Goal: Task Accomplishment & Management: Manage account settings

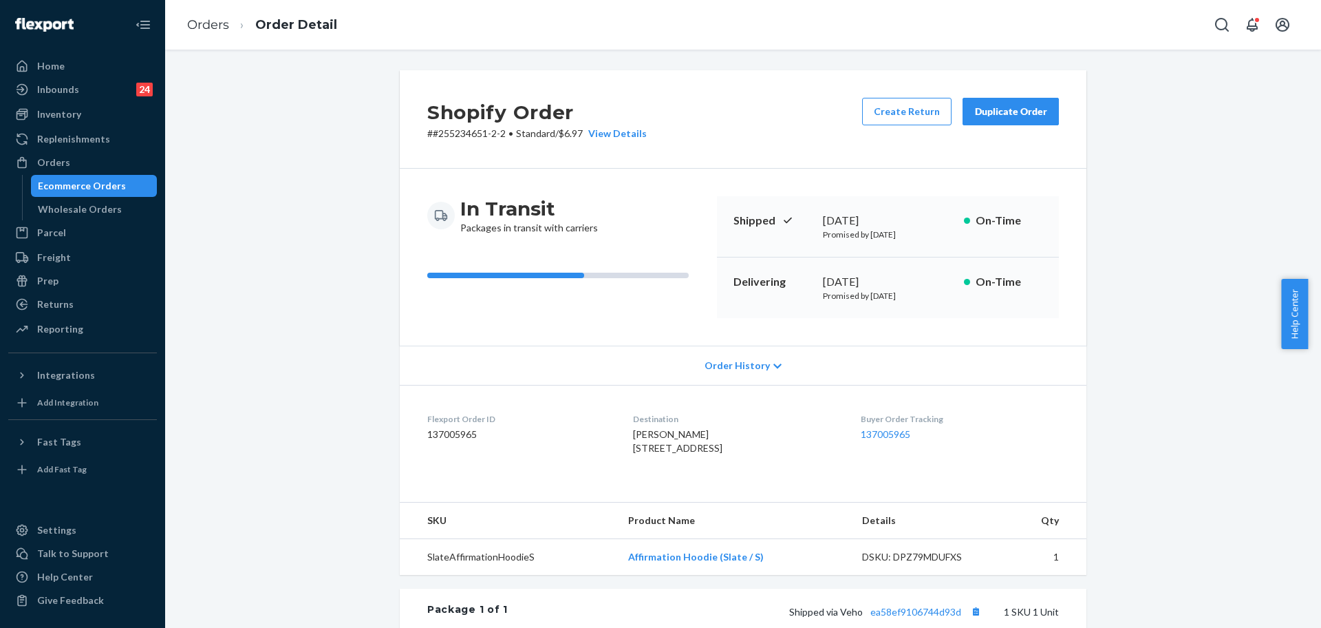
scroll to position [199, 0]
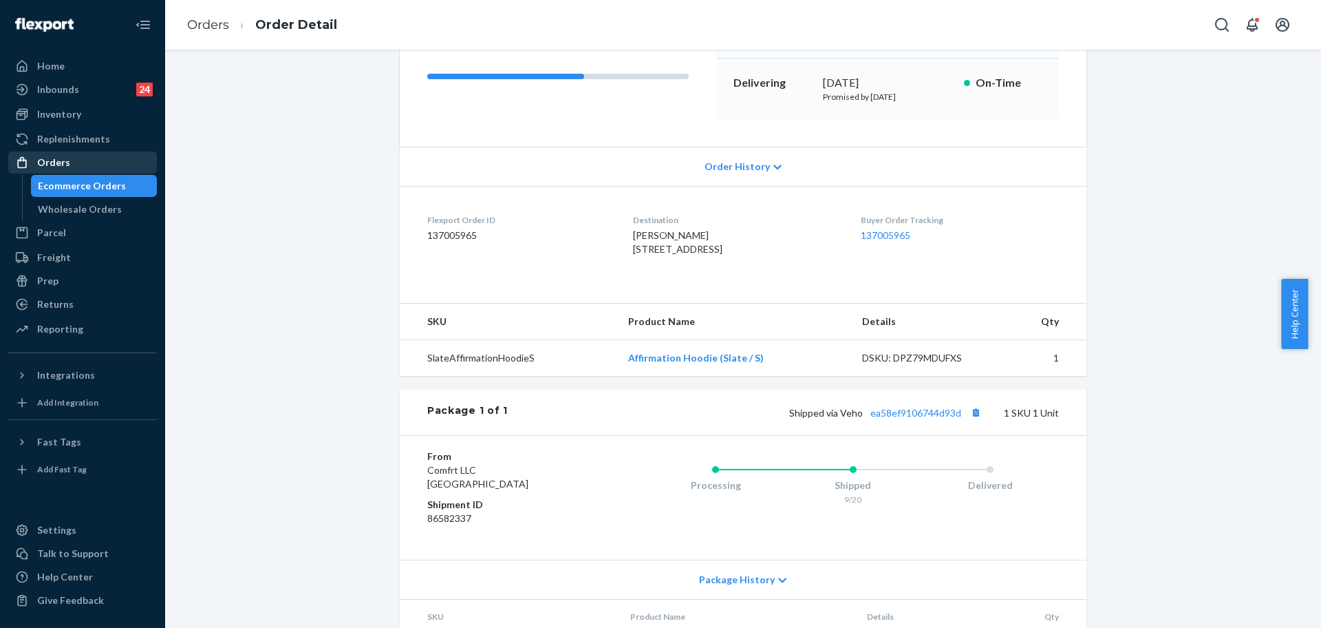
click at [54, 164] on div "Orders" at bounding box center [53, 163] width 33 height 14
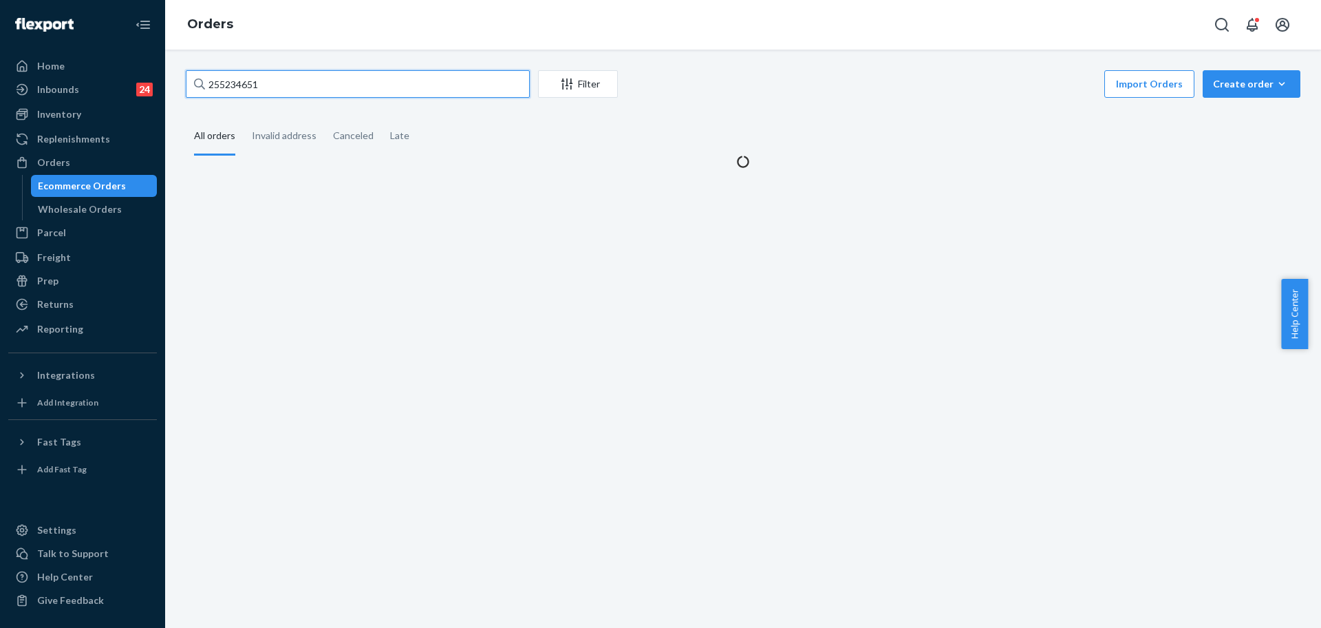
click at [295, 85] on input "255234651" at bounding box center [358, 84] width 344 height 28
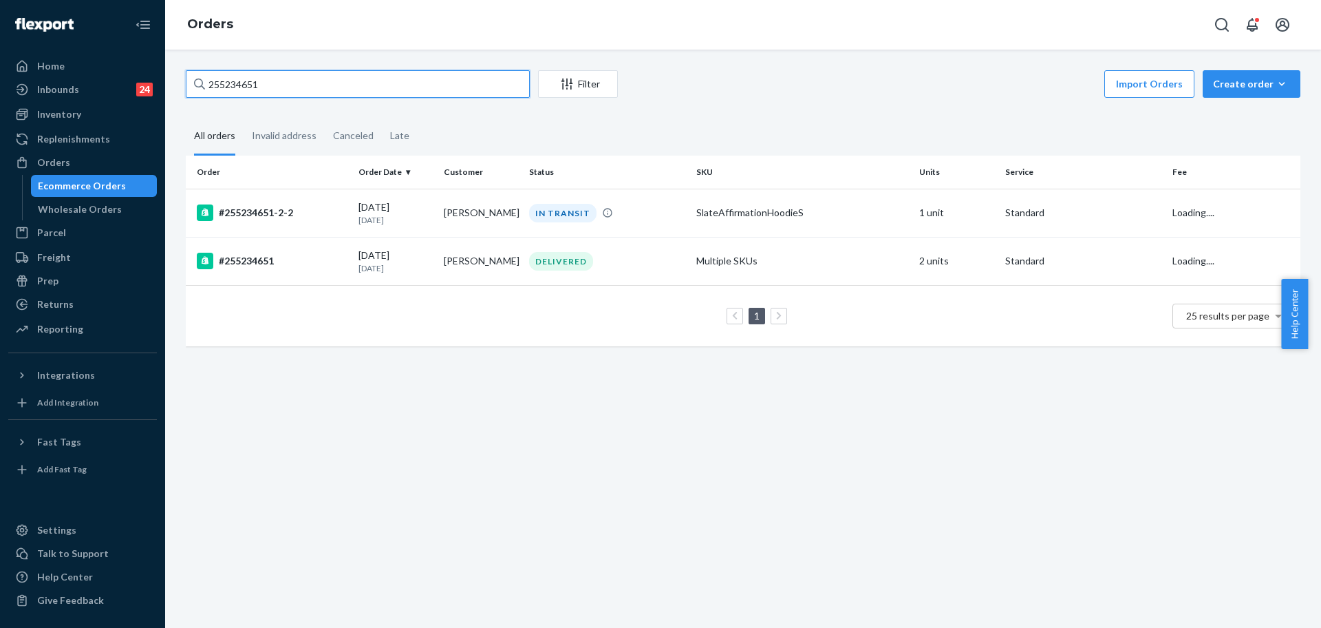
paste input "8968"
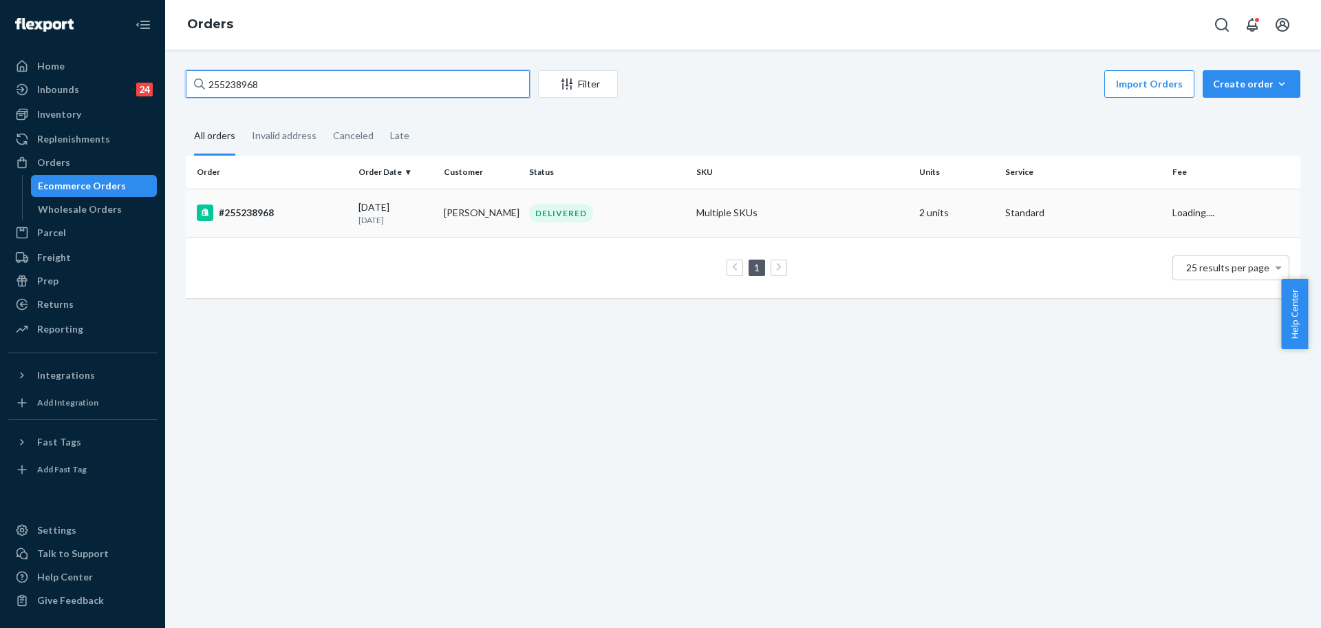
type input "255238968"
click at [307, 212] on div "#255238968" at bounding box center [272, 212] width 151 height 17
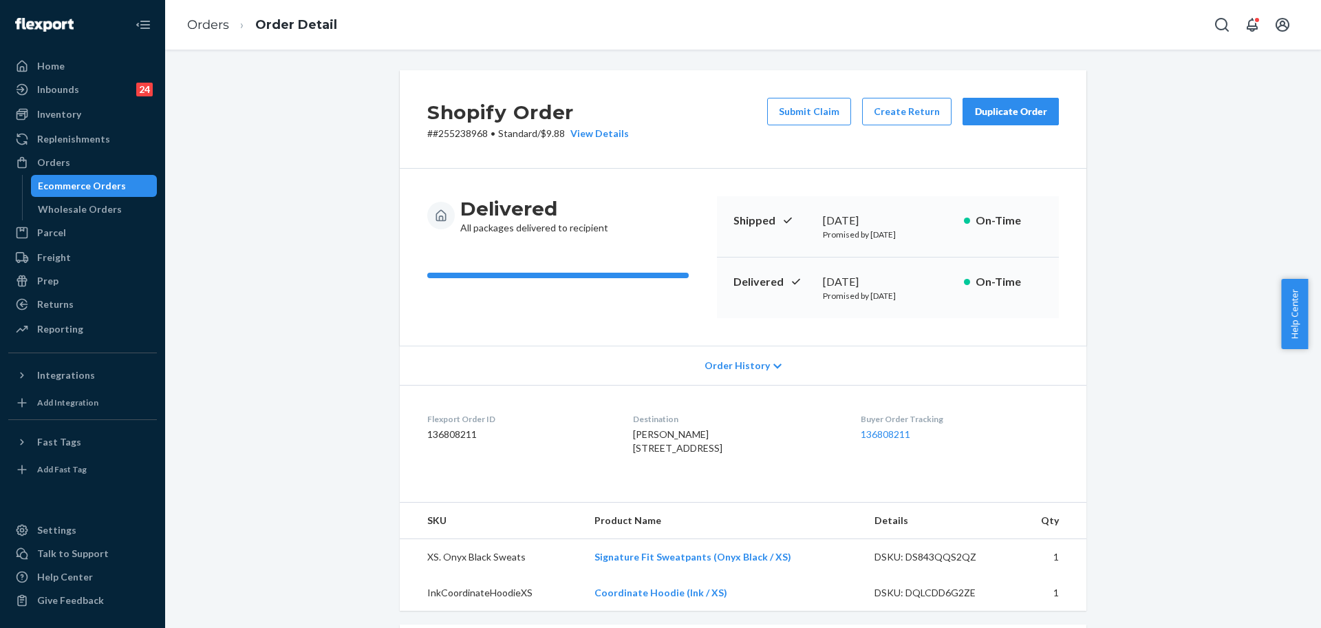
click at [979, 117] on div "Duplicate Order" at bounding box center [1010, 112] width 73 height 14
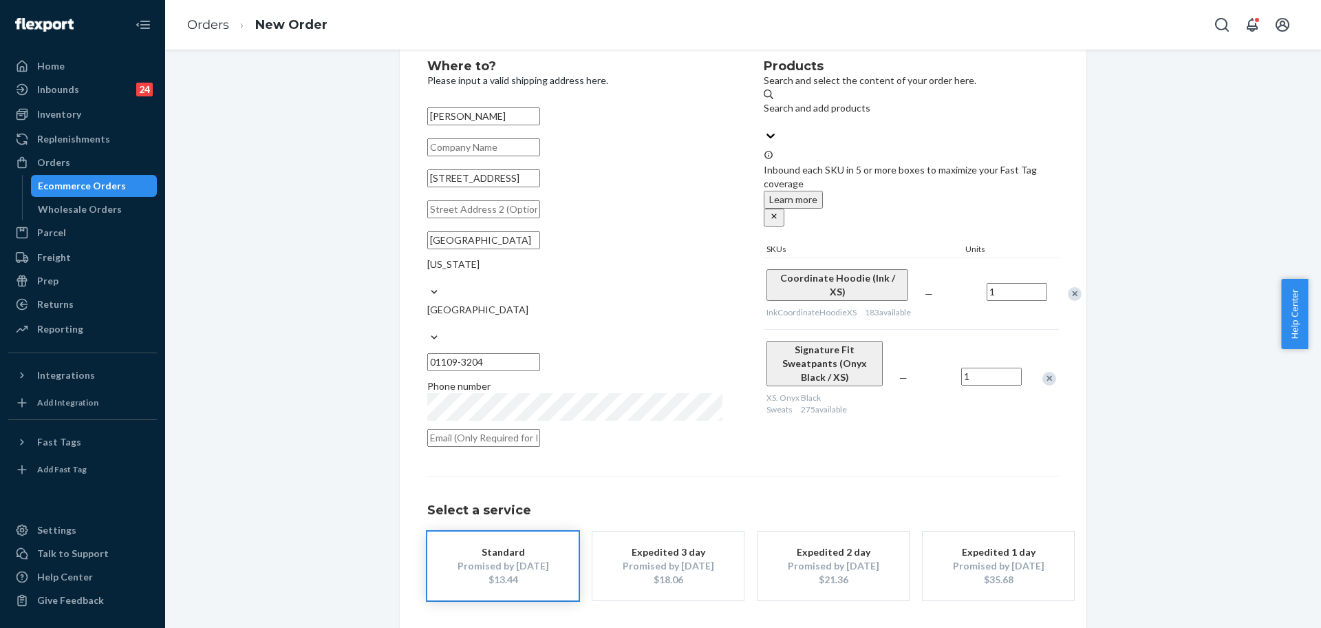
scroll to position [68, 0]
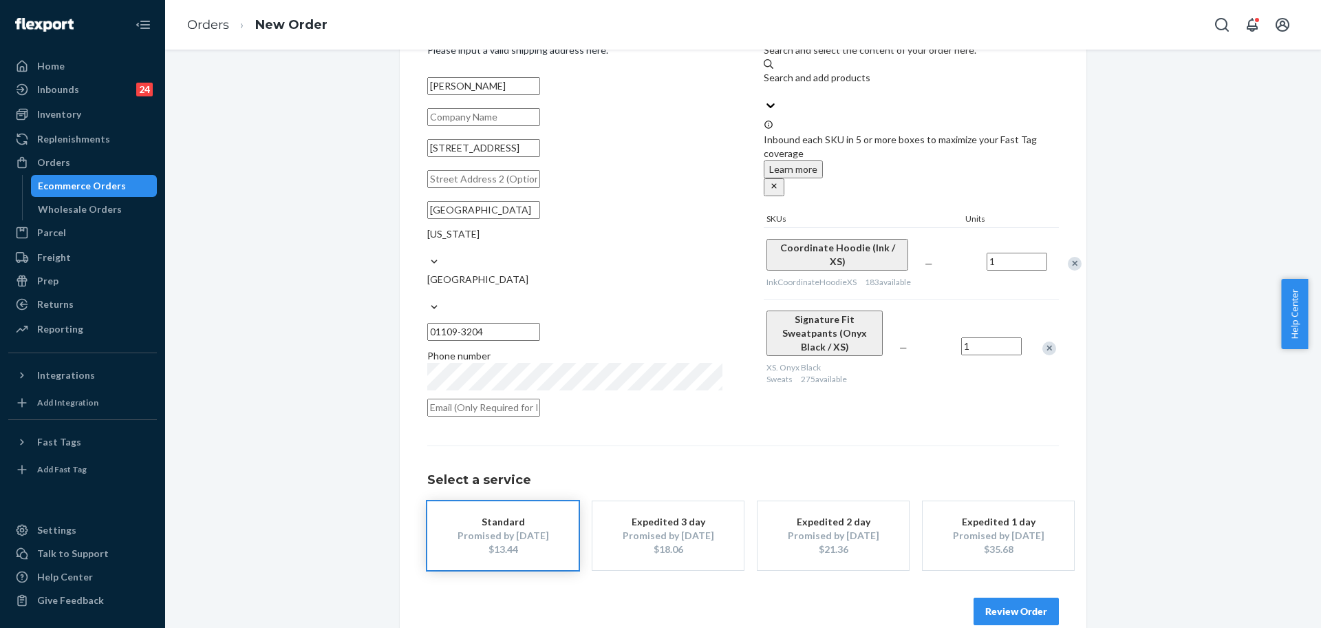
drag, startPoint x: 526, startPoint y: 168, endPoint x: 397, endPoint y: 171, distance: 129.4
click at [400, 171] on div "Where to? Please input a valid shipping address here. [PERSON_NAME] [STREET_ADD…" at bounding box center [743, 327] width 687 height 650
paste input "[STREET_ADDRESS]"
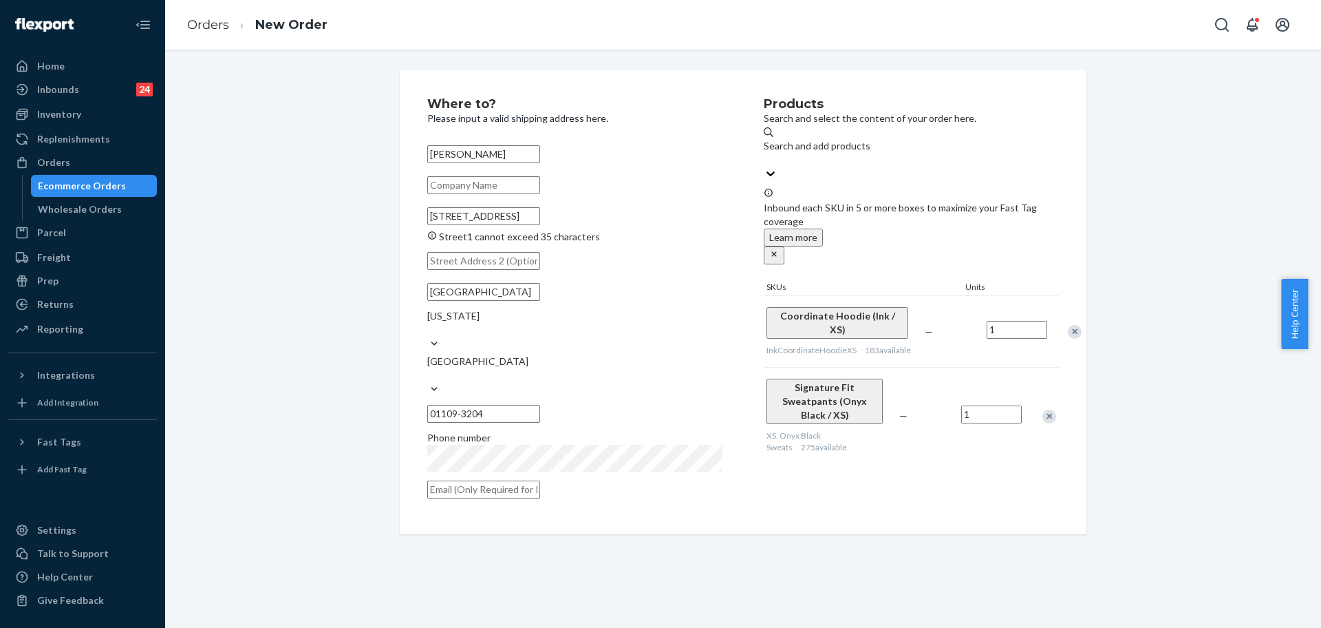
scroll to position [0, 0]
type input "[STREET_ADDRESS]"
type input "01119"
type input "[STREET_ADDRESS]"
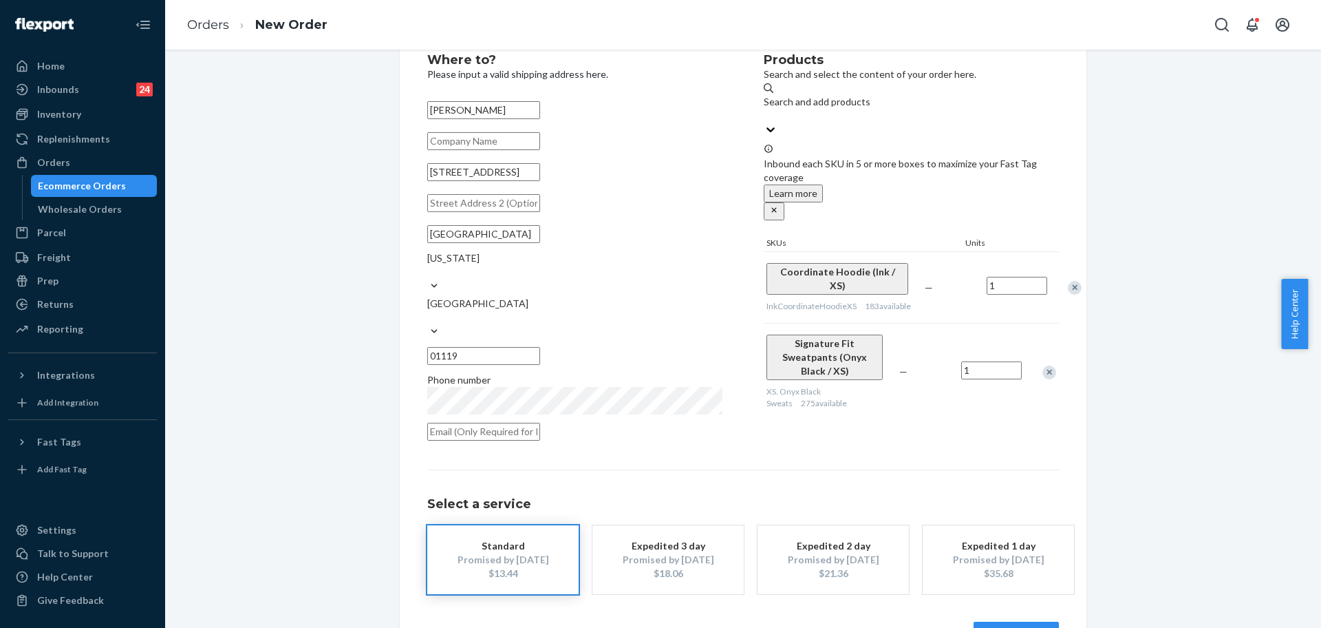
scroll to position [68, 0]
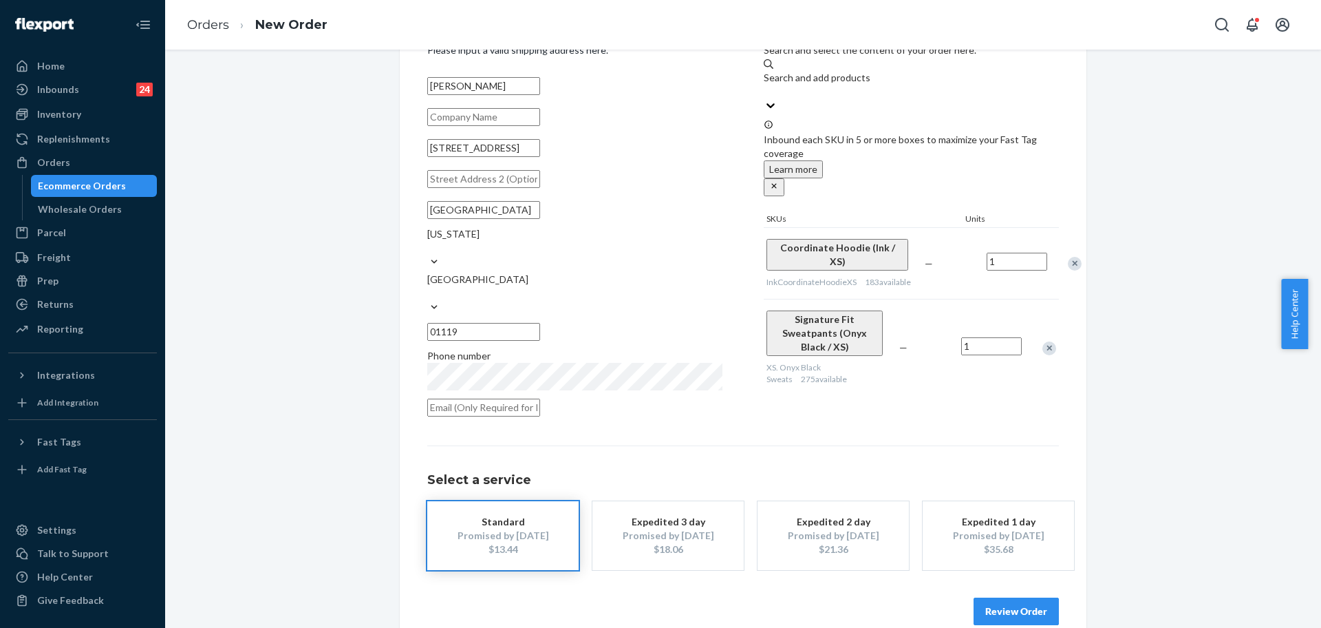
click at [1016, 597] on button "Review Order" at bounding box center [1016, 611] width 85 height 28
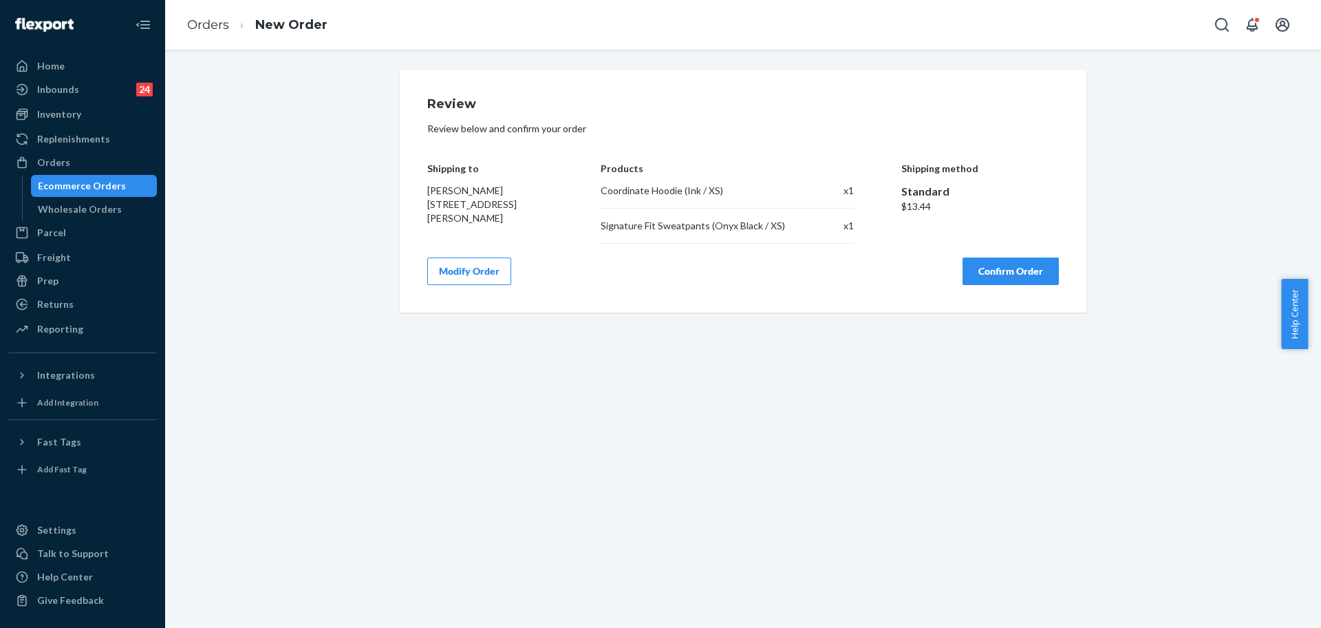
scroll to position [0, 0]
click at [1004, 286] on div "Review Review below and confirm your order Shipping to [PERSON_NAME] [STREET_AD…" at bounding box center [743, 191] width 687 height 242
click at [1012, 277] on button "Confirm Order" at bounding box center [1011, 271] width 96 height 28
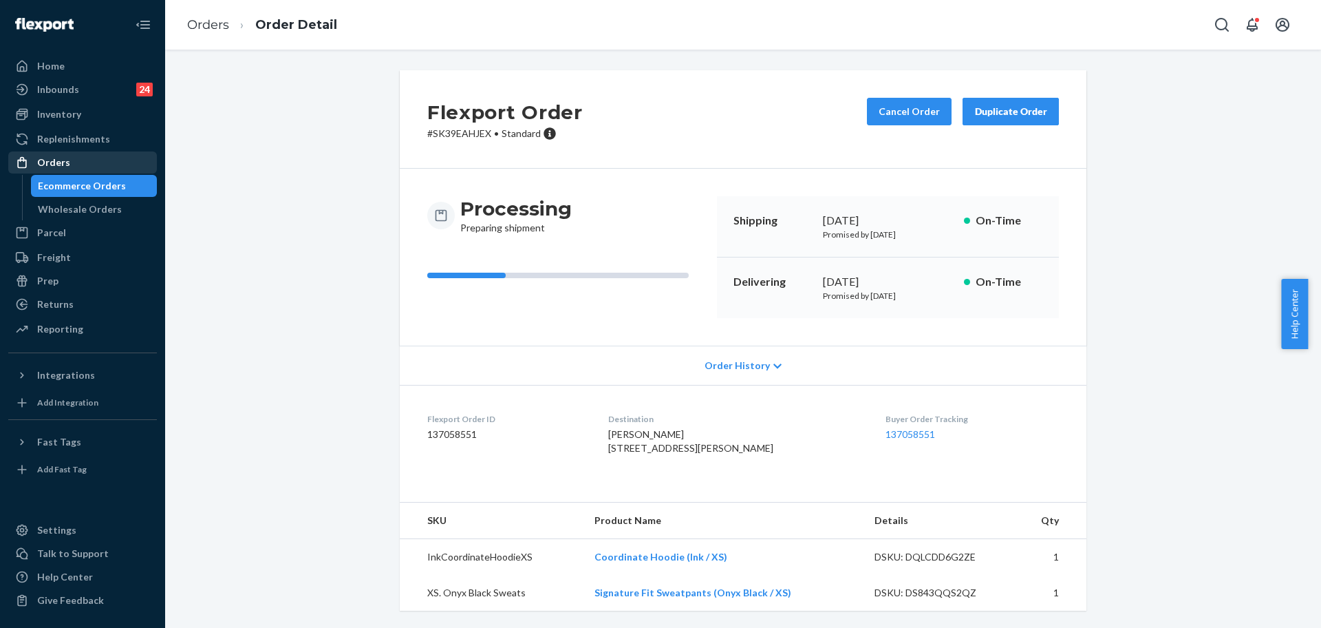
click at [45, 164] on div "Orders" at bounding box center [53, 163] width 33 height 14
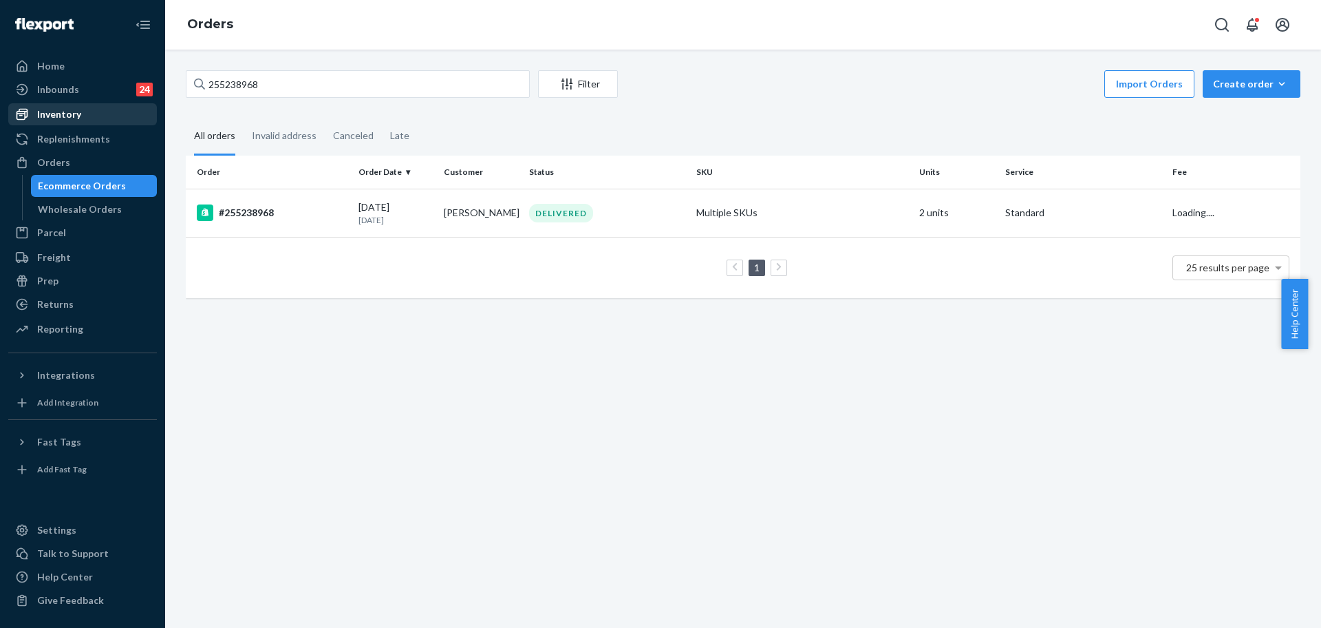
click at [53, 117] on div "Inventory" at bounding box center [59, 114] width 44 height 14
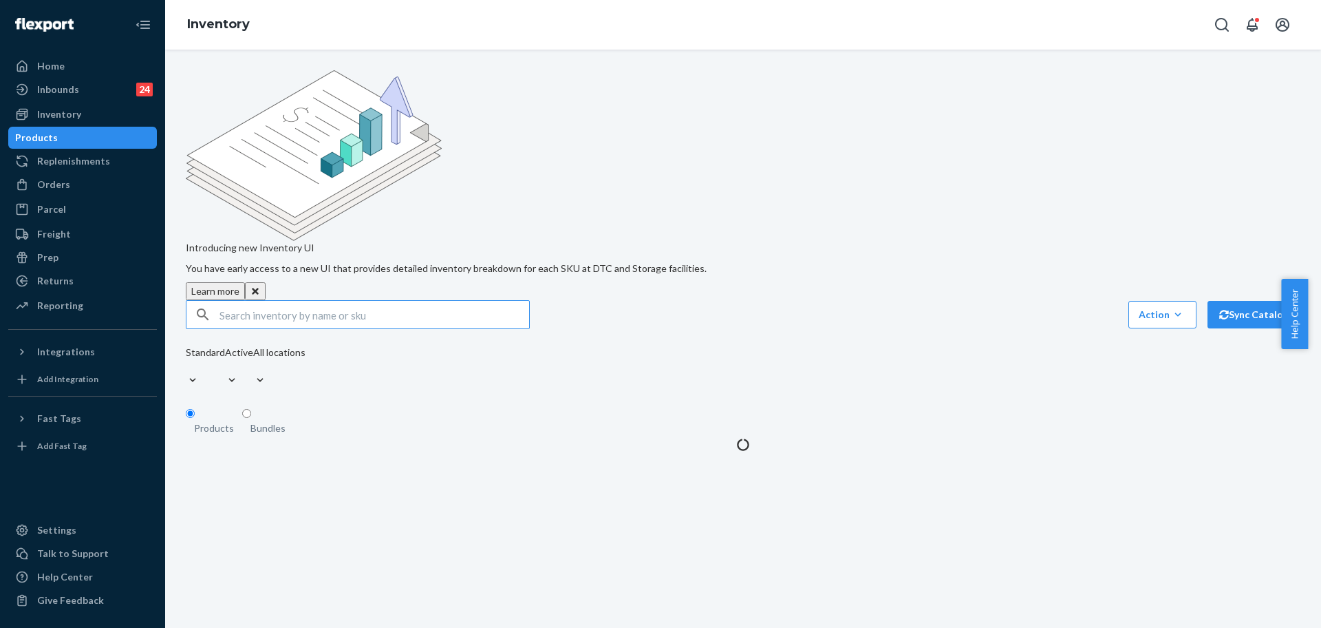
click at [253, 301] on input "text" at bounding box center [375, 315] width 310 height 28
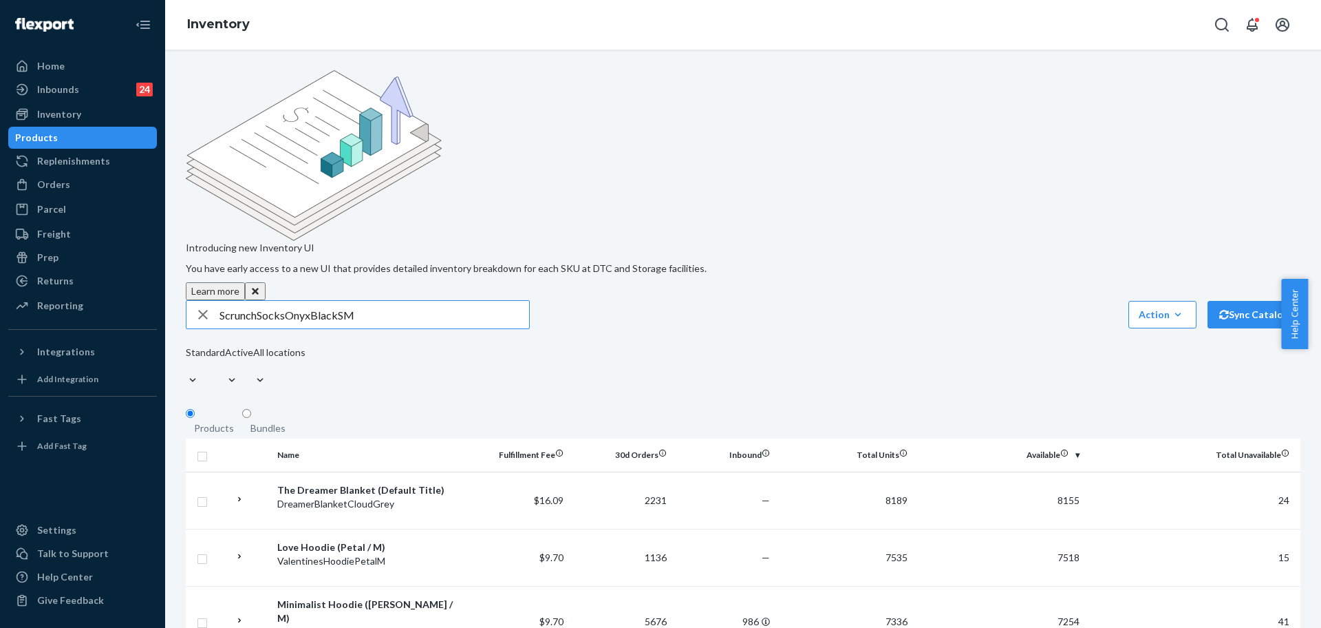
type input "ScrunchSocksOnyxBlackSM"
drag, startPoint x: 377, startPoint y: 206, endPoint x: 198, endPoint y: 202, distance: 179.7
click at [198, 301] on div "ScrunchSocksOnyxBlackSM" at bounding box center [357, 315] width 343 height 28
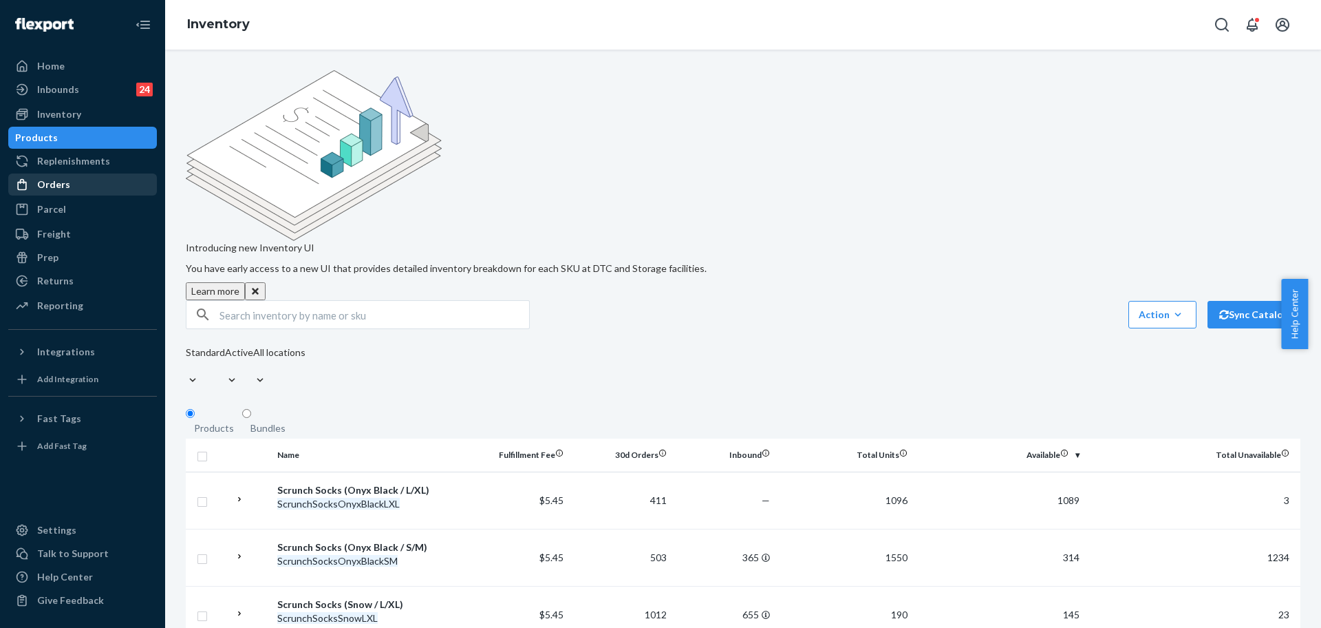
click at [65, 180] on div "Orders" at bounding box center [53, 185] width 33 height 14
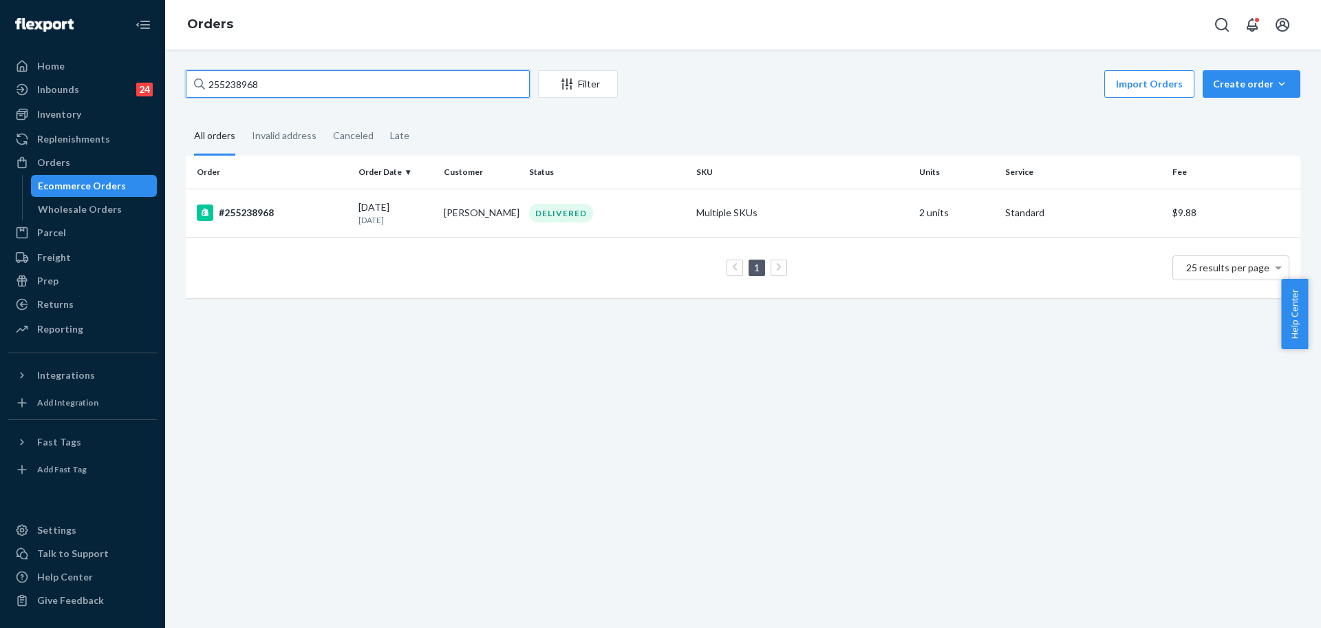
click at [373, 87] on input "255238968" at bounding box center [358, 84] width 344 height 28
paste input "3887912"
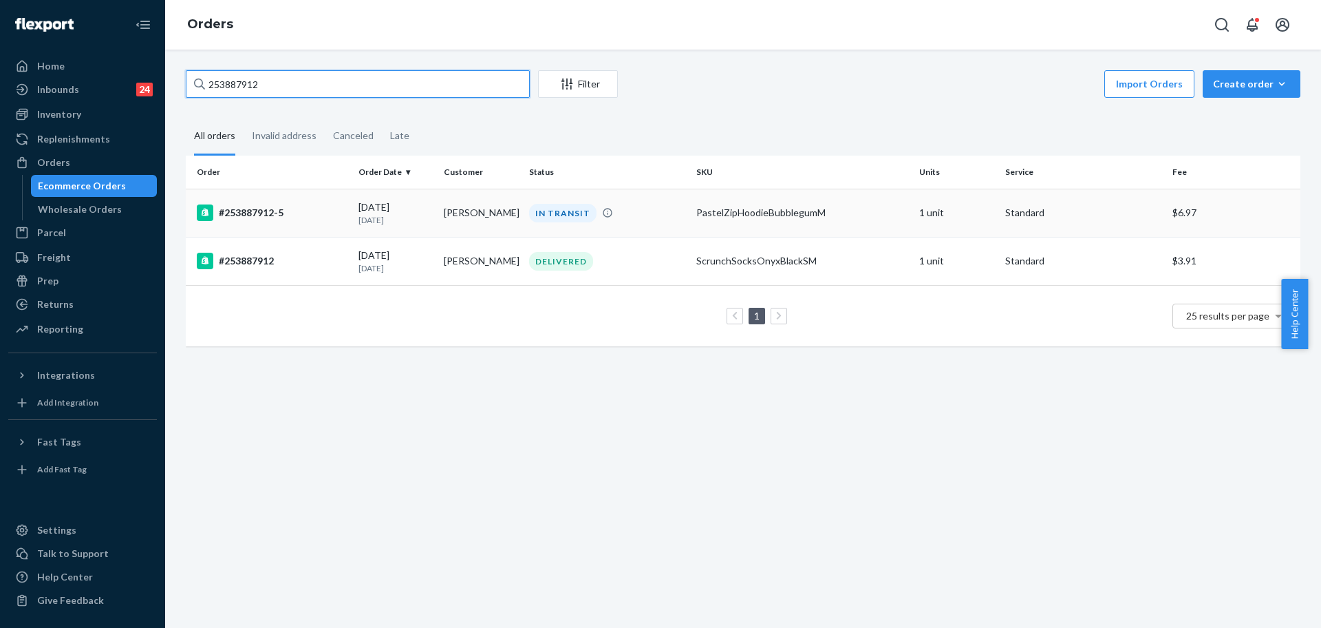
type input "253887912"
click at [343, 221] on td "#253887912-5" at bounding box center [269, 213] width 167 height 48
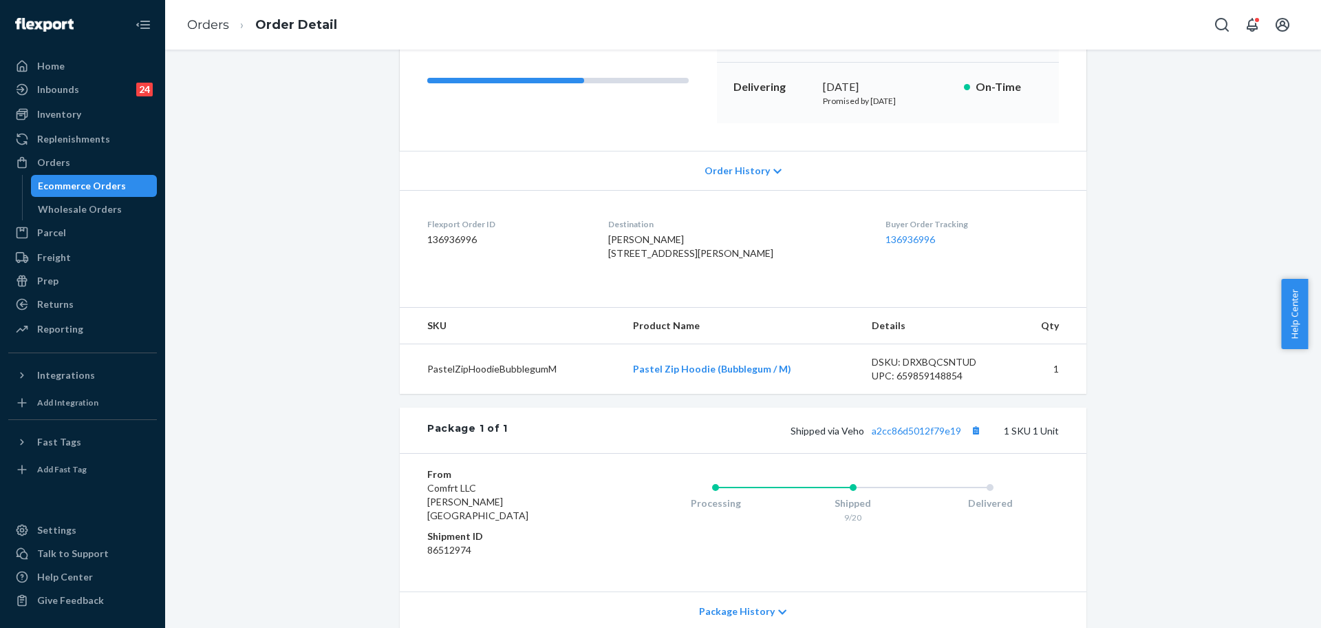
scroll to position [54, 0]
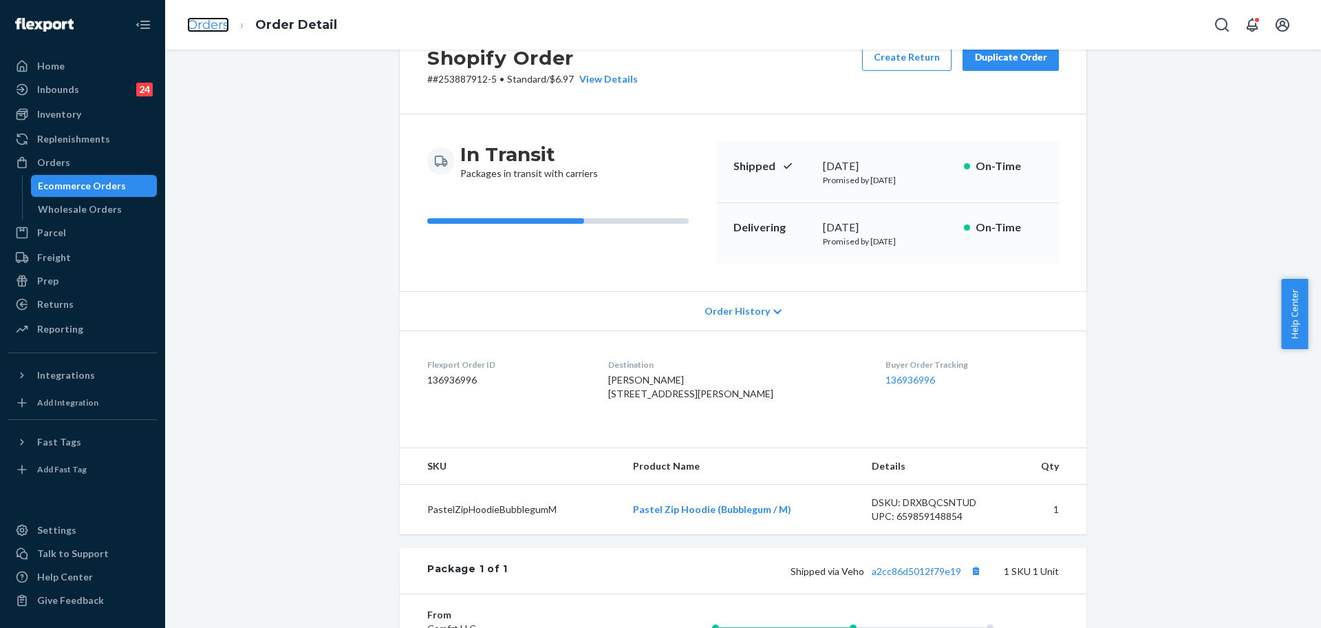
click at [220, 28] on link "Orders" at bounding box center [208, 24] width 42 height 15
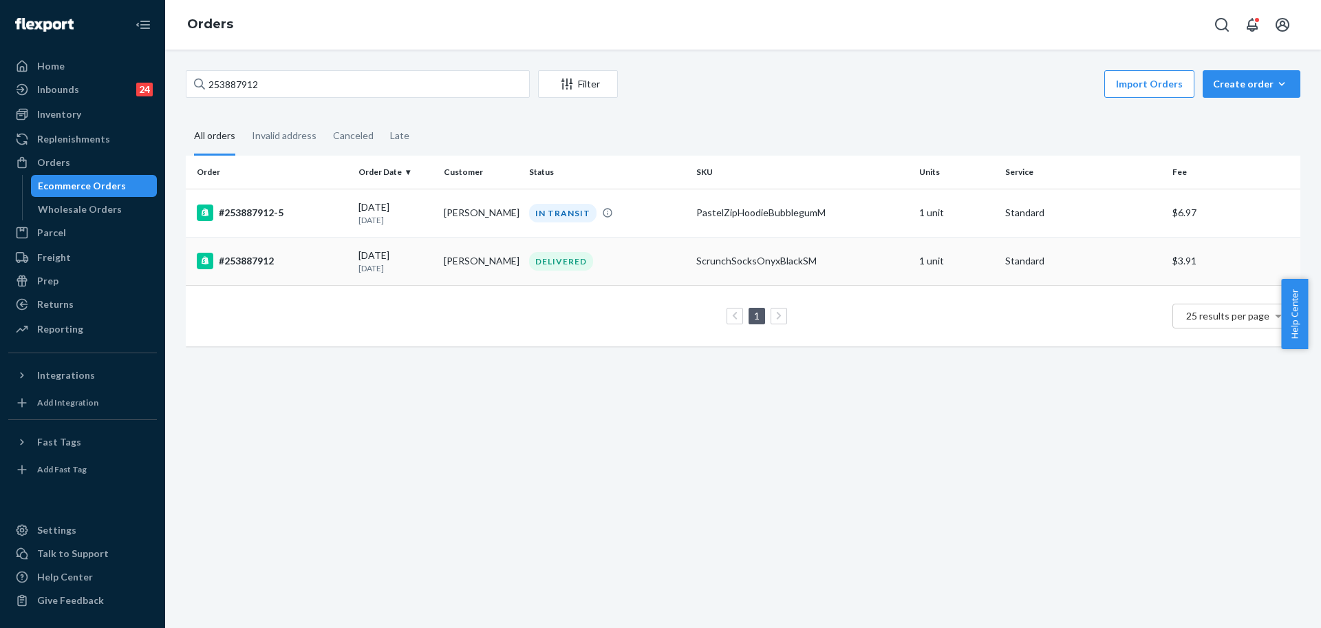
click at [327, 258] on div "#253887912" at bounding box center [272, 261] width 151 height 17
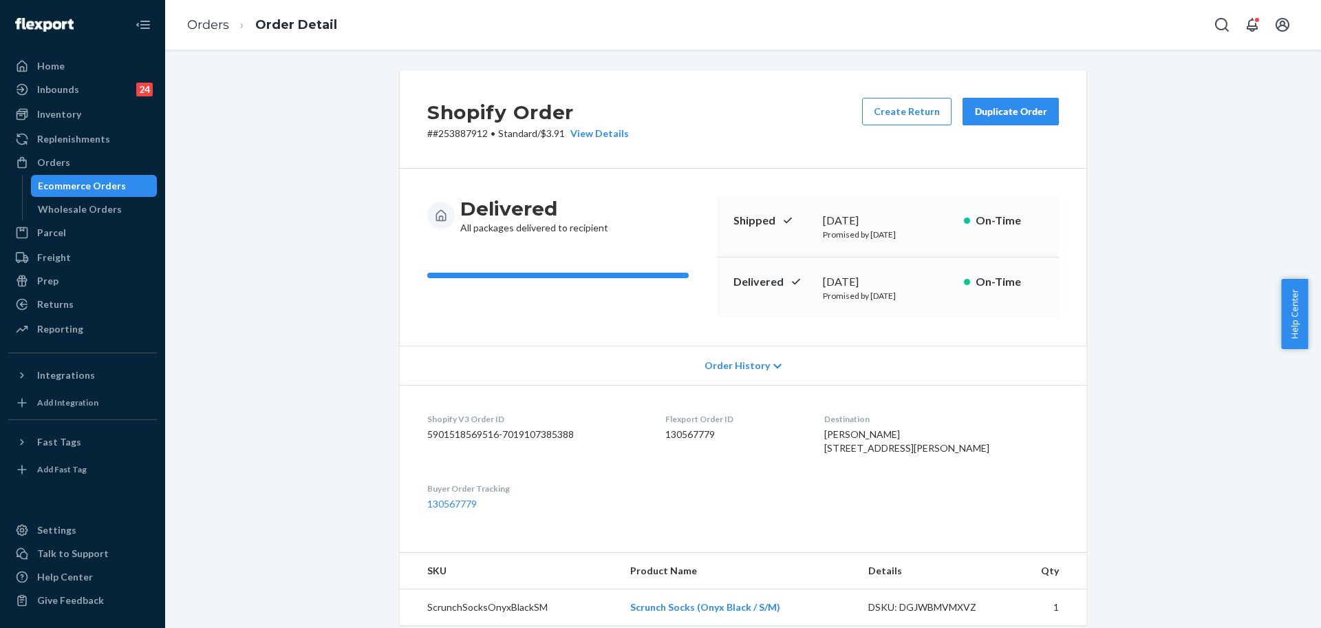
click at [1004, 118] on div "Duplicate Order" at bounding box center [1010, 112] width 73 height 14
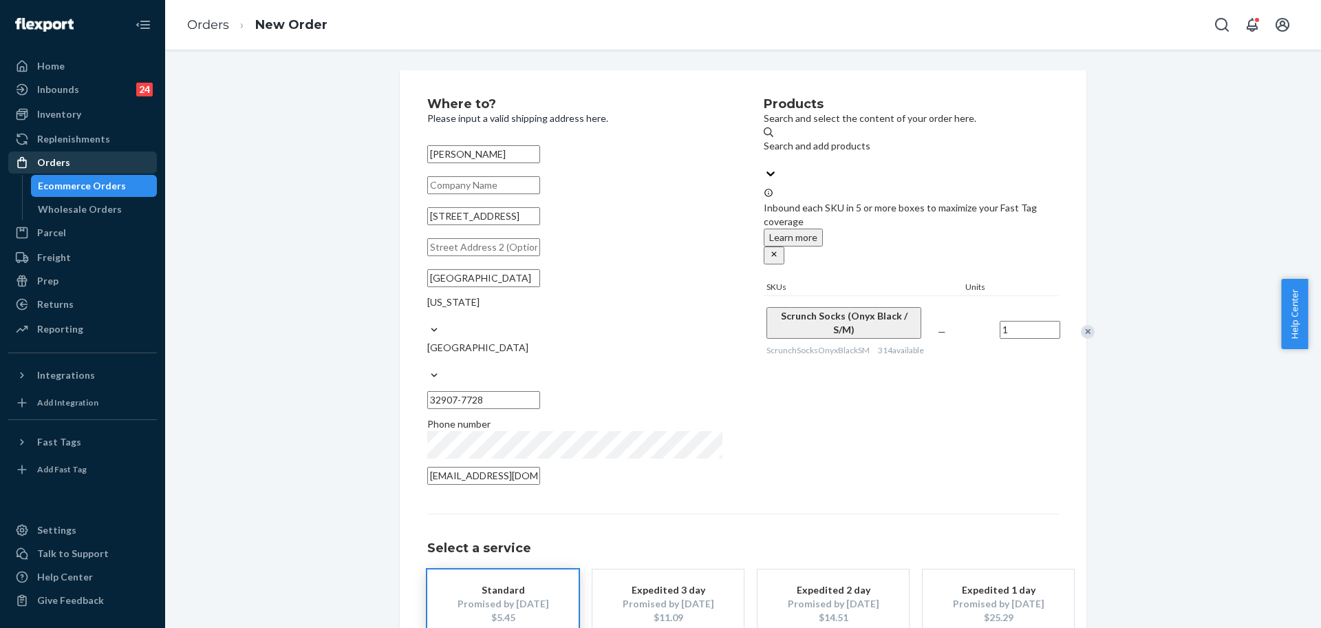
click at [59, 163] on div "Orders" at bounding box center [53, 163] width 33 height 14
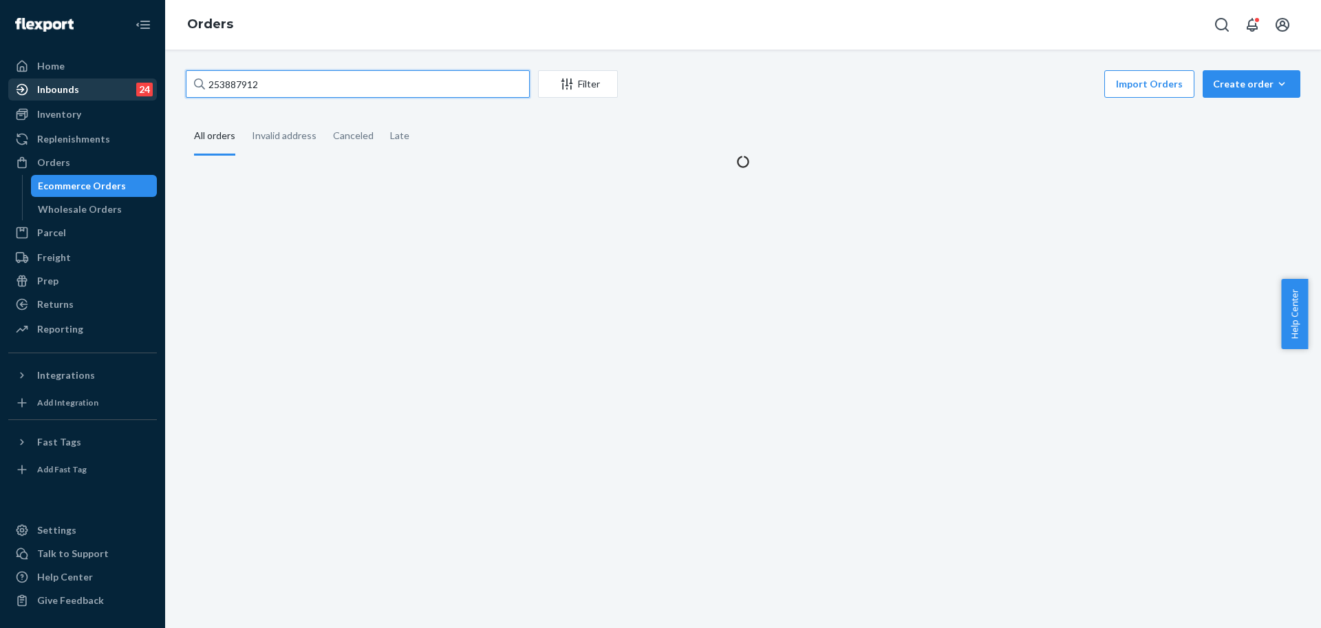
drag, startPoint x: 299, startPoint y: 83, endPoint x: 186, endPoint y: 81, distance: 113.6
click at [86, 81] on div "Home Inbounds 24 Shipping Plans Problems 24 Inventory Products Replenishments O…" at bounding box center [660, 314] width 1321 height 628
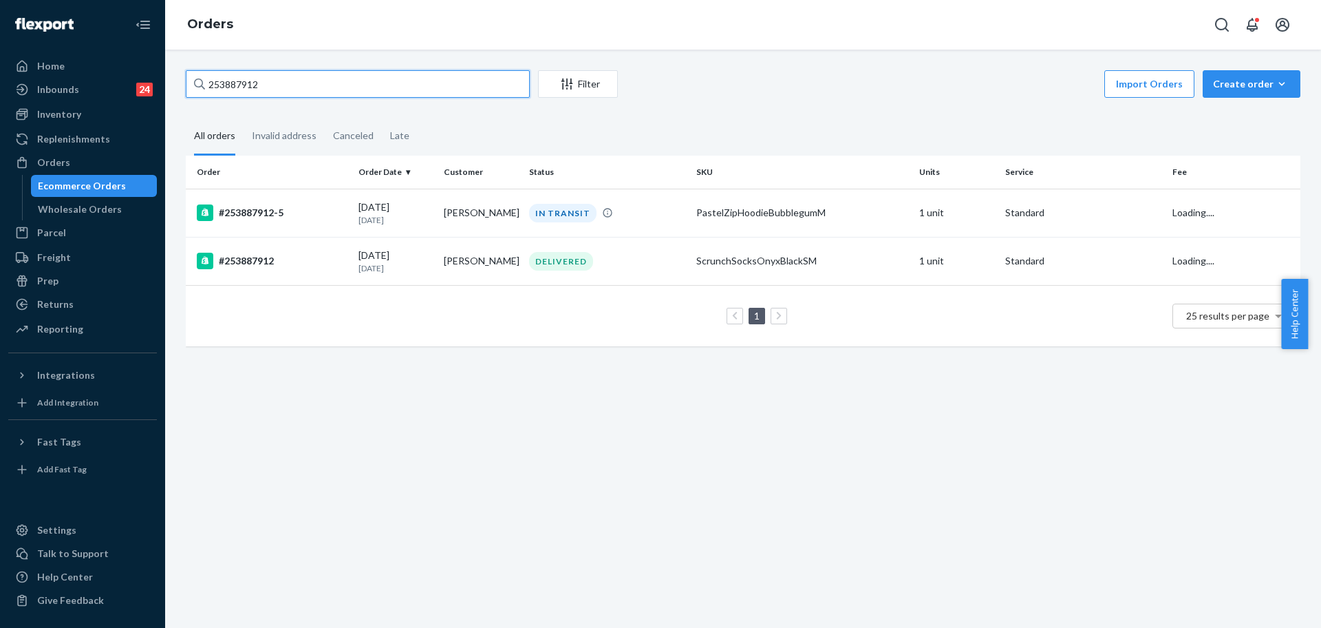
paste input "5107278"
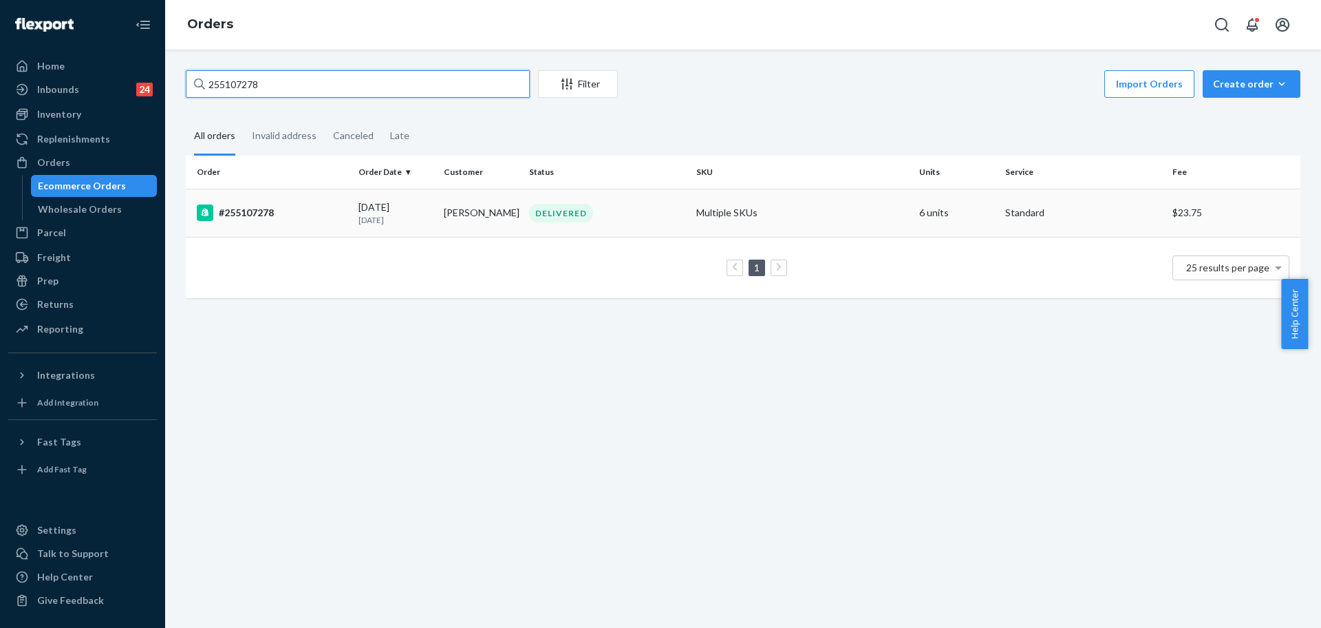
type input "255107278"
click at [299, 206] on div "#255107278" at bounding box center [272, 212] width 151 height 17
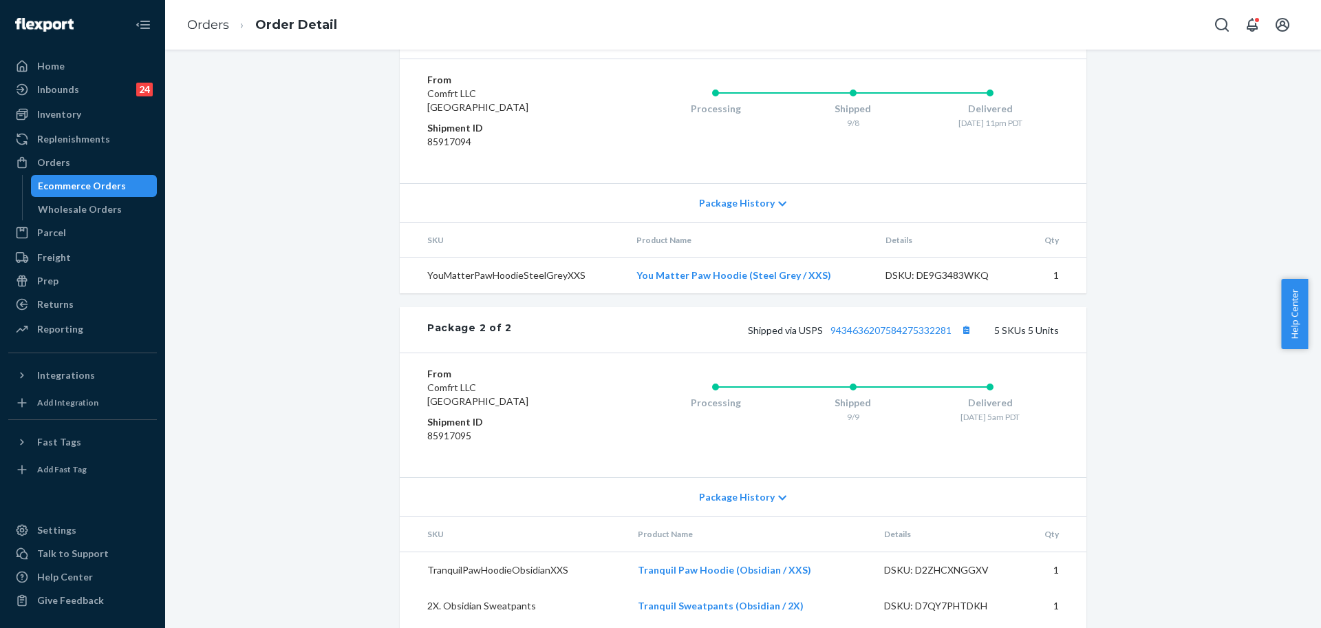
scroll to position [774, 0]
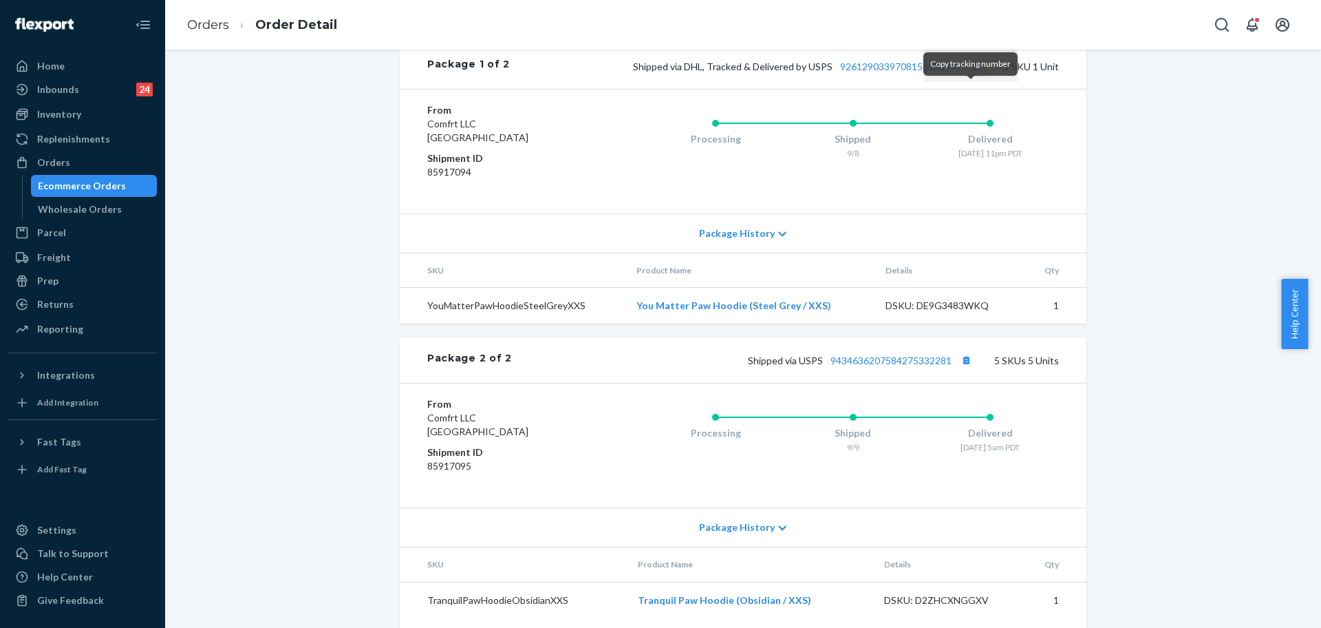
drag, startPoint x: 966, startPoint y: 92, endPoint x: 965, endPoint y: 109, distance: 16.5
click at [967, 75] on button "Copy tracking number" at bounding box center [976, 66] width 18 height 18
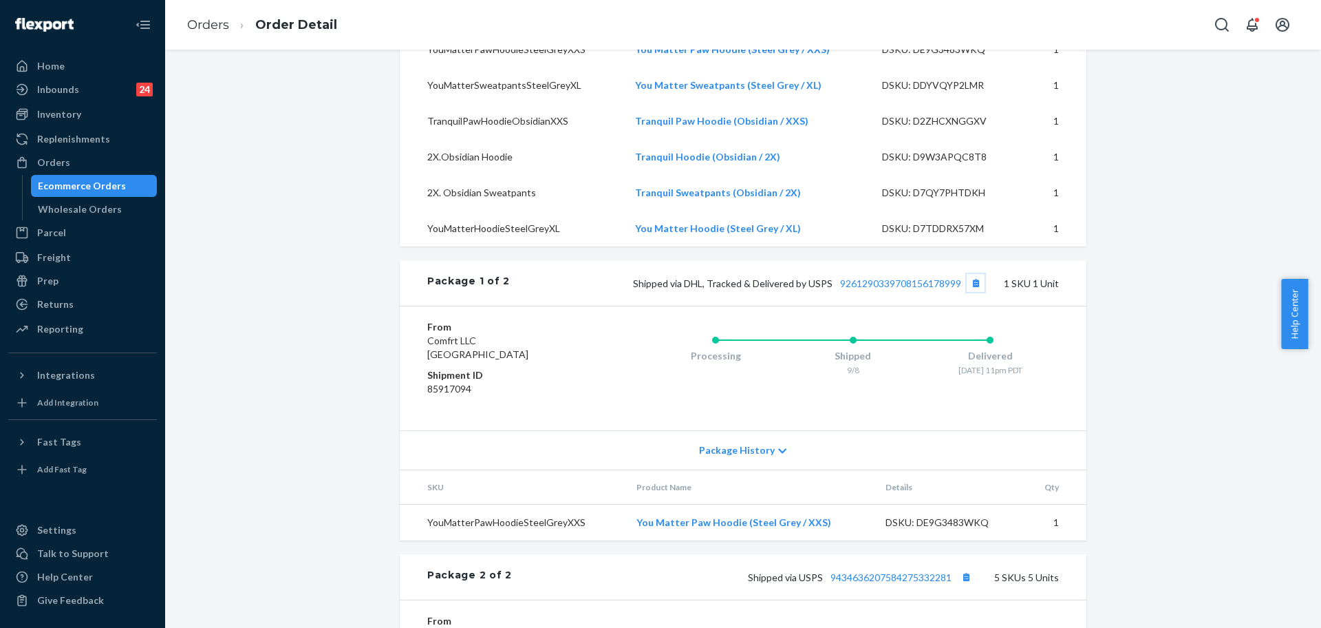
scroll to position [516, 0]
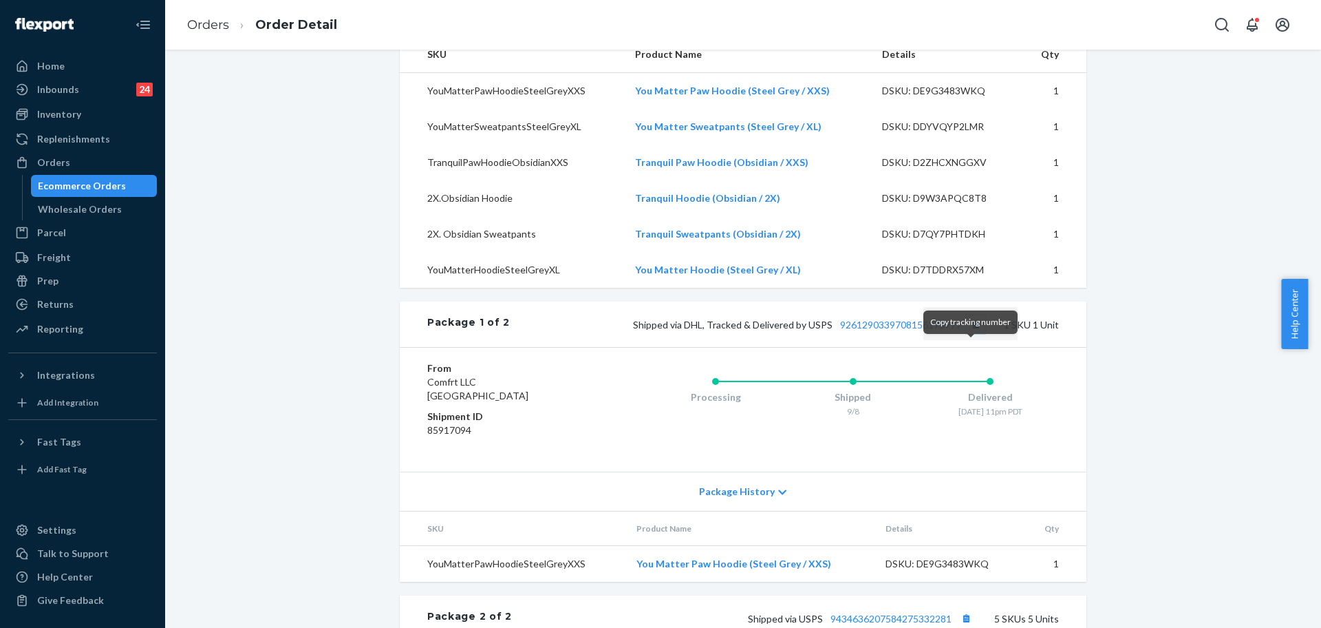
click at [970, 333] on button "Copy tracking number" at bounding box center [976, 324] width 18 height 18
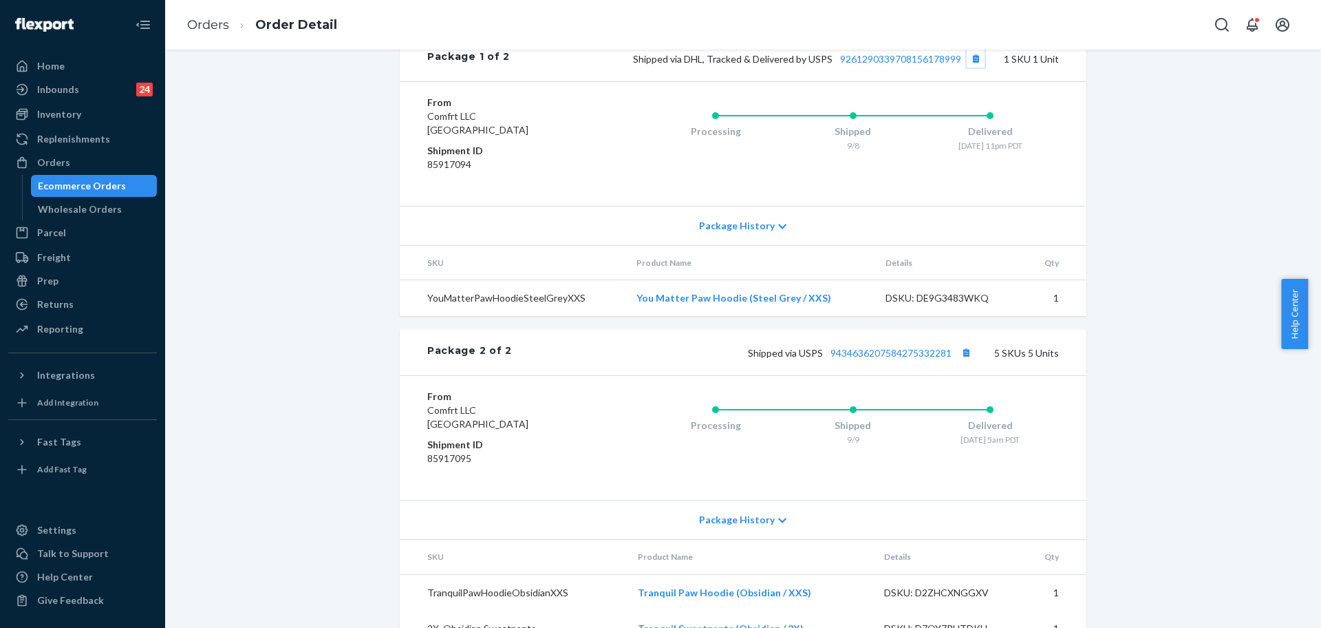
scroll to position [780, 0]
drag, startPoint x: 89, startPoint y: 160, endPoint x: 95, endPoint y: 168, distance: 9.8
click at [89, 160] on div "Orders" at bounding box center [83, 162] width 146 height 19
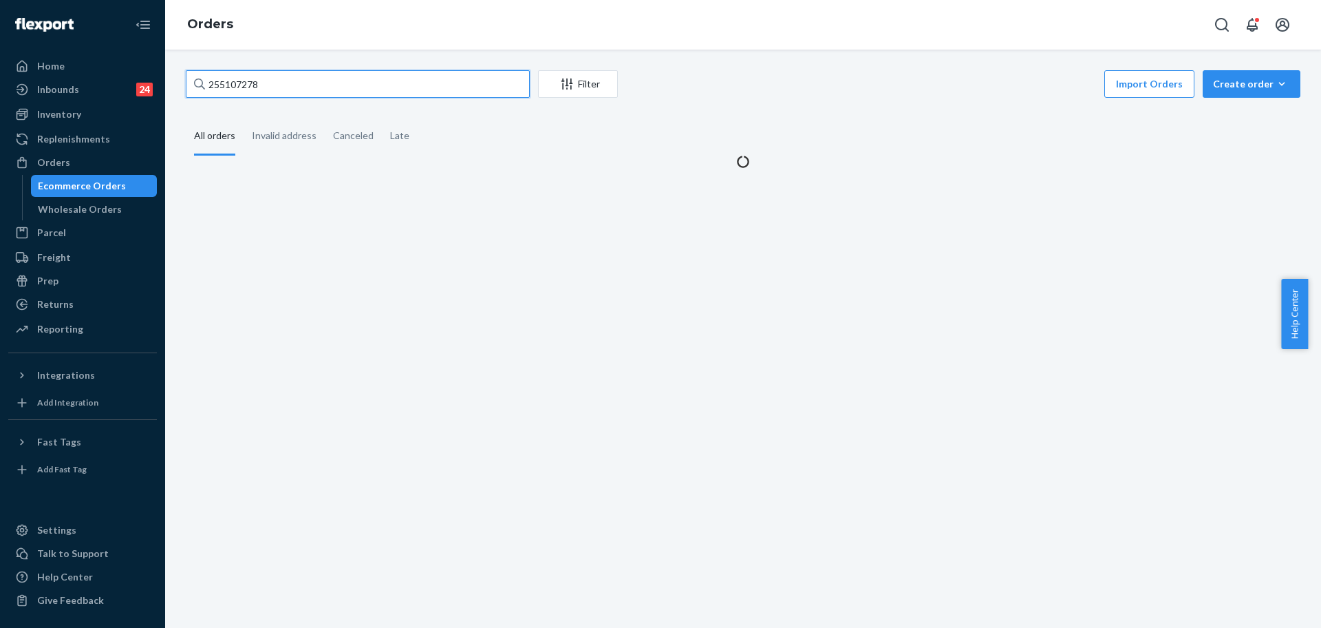
click at [339, 84] on input "255107278" at bounding box center [358, 84] width 344 height 28
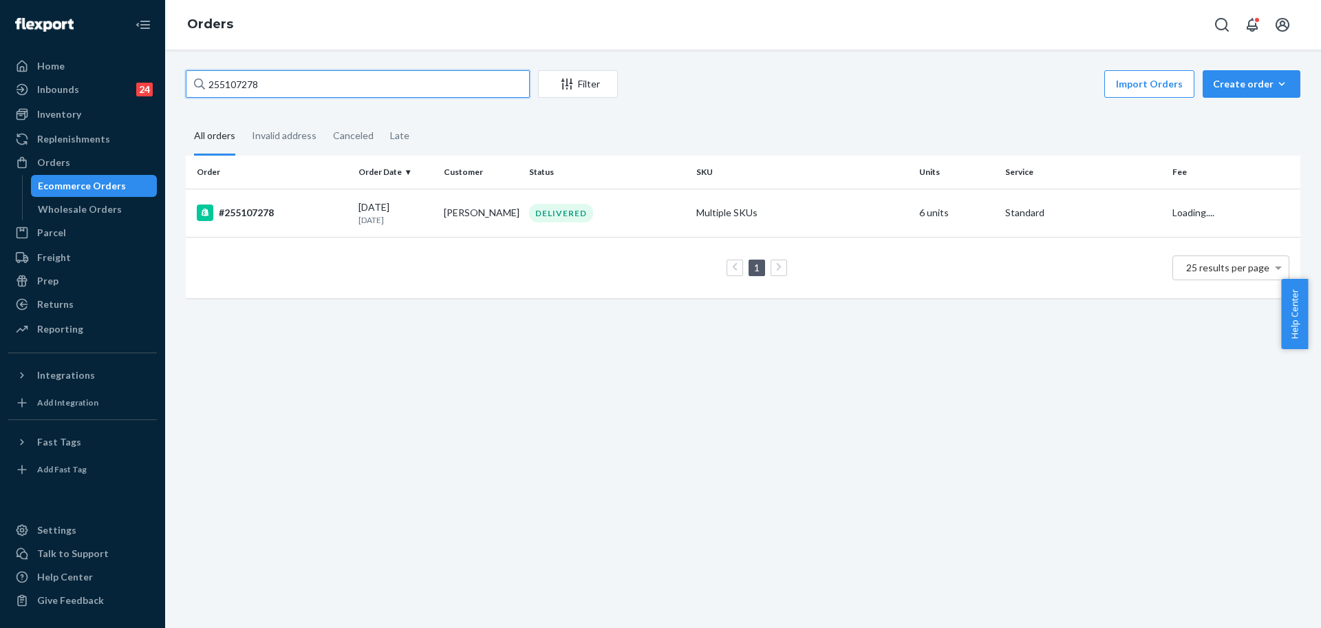
paste input "303009"
type input "255303009"
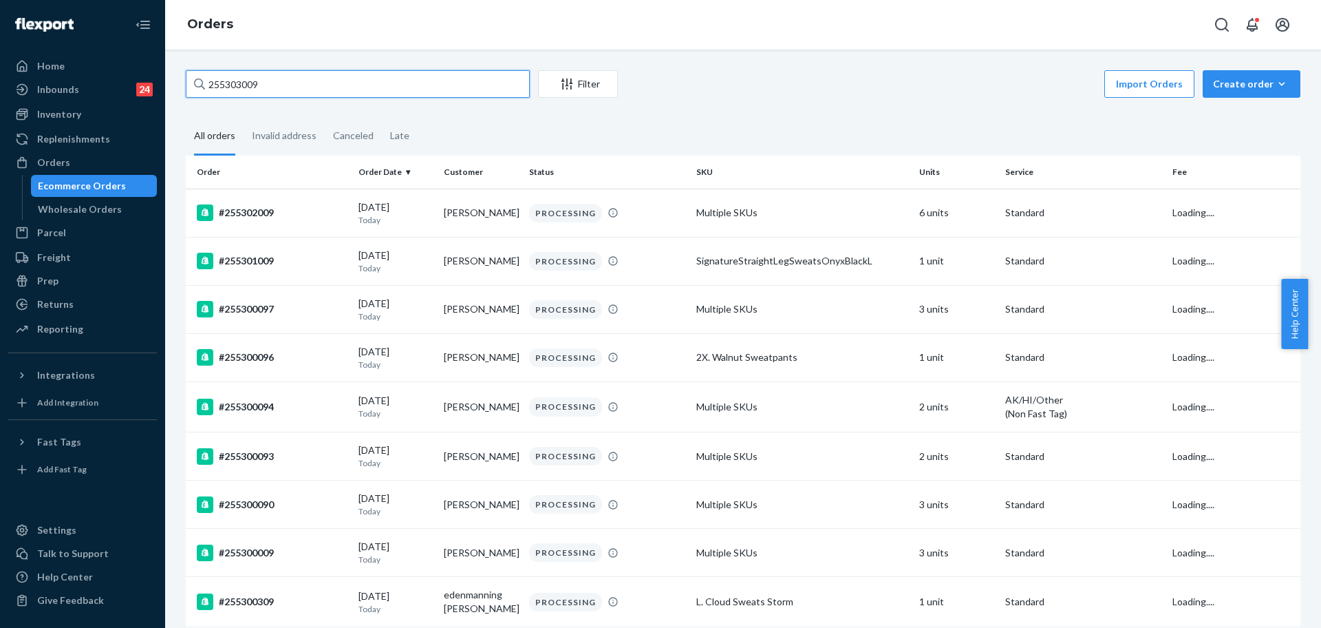
click at [304, 87] on input "255303009" at bounding box center [358, 84] width 344 height 28
drag, startPoint x: 304, startPoint y: 87, endPoint x: 95, endPoint y: 87, distance: 209.2
click at [95, 87] on div "Home Inbounds 24 Shipping Plans Problems 24 Inventory Products Replenishments O…" at bounding box center [660, 314] width 1321 height 628
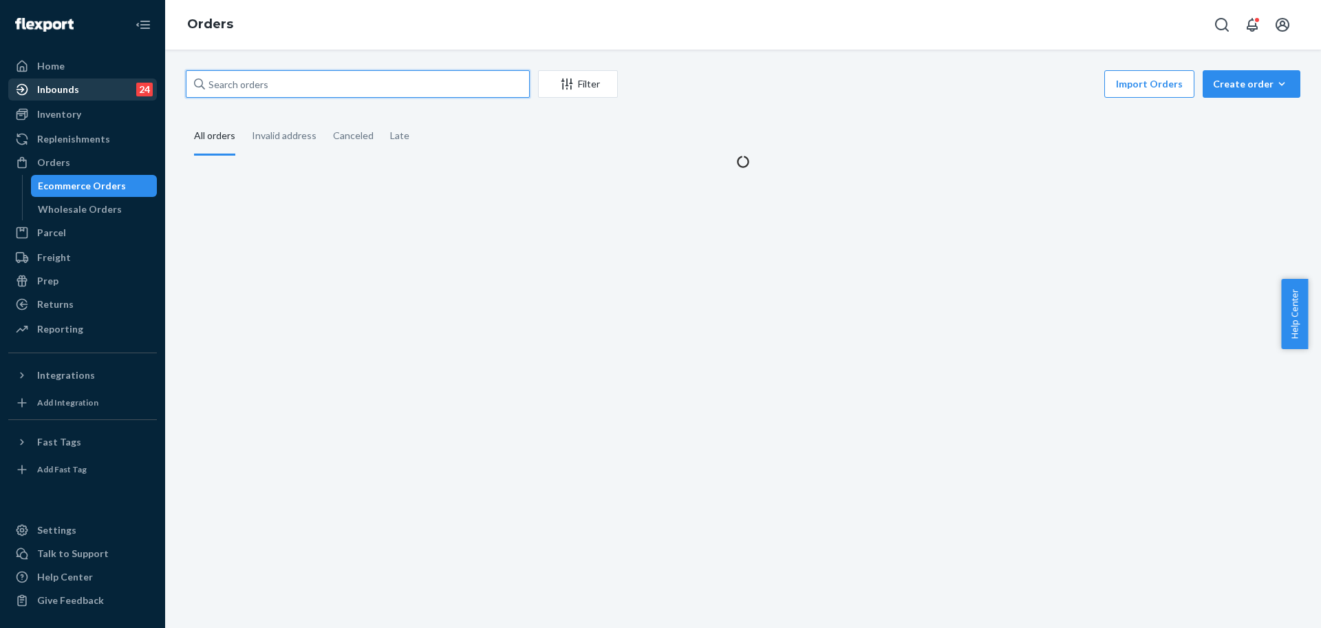
paste input "255303009"
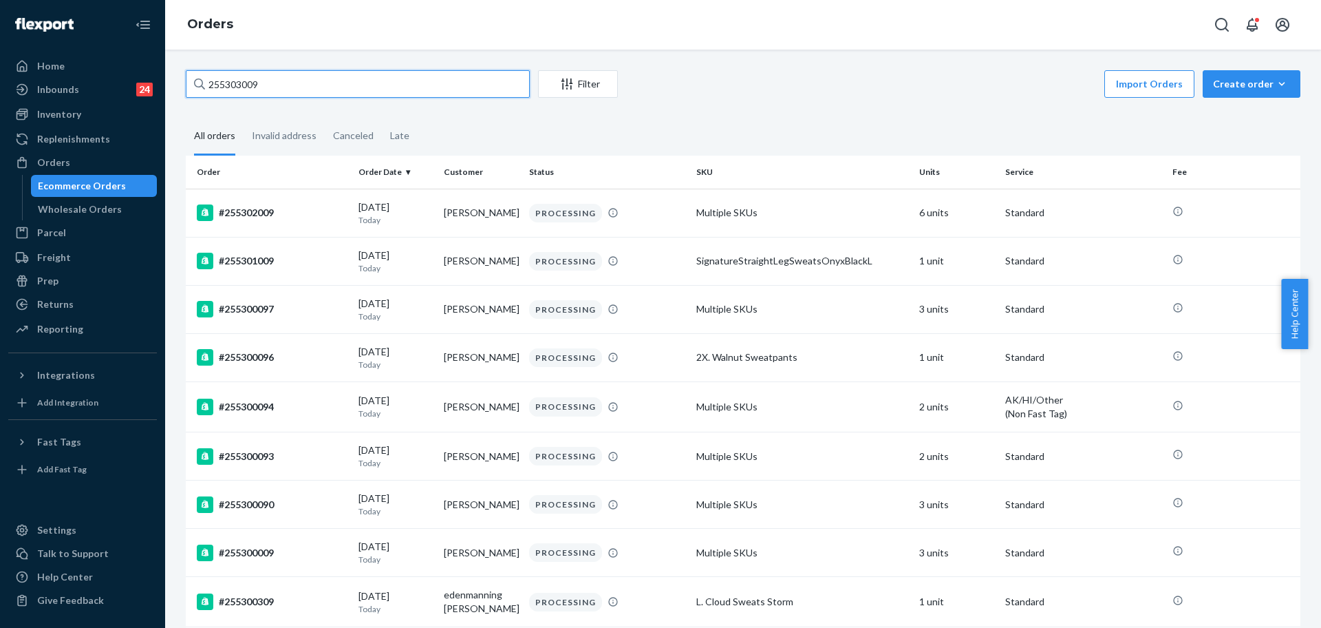
paste input "[PERSON_NAME] Le"
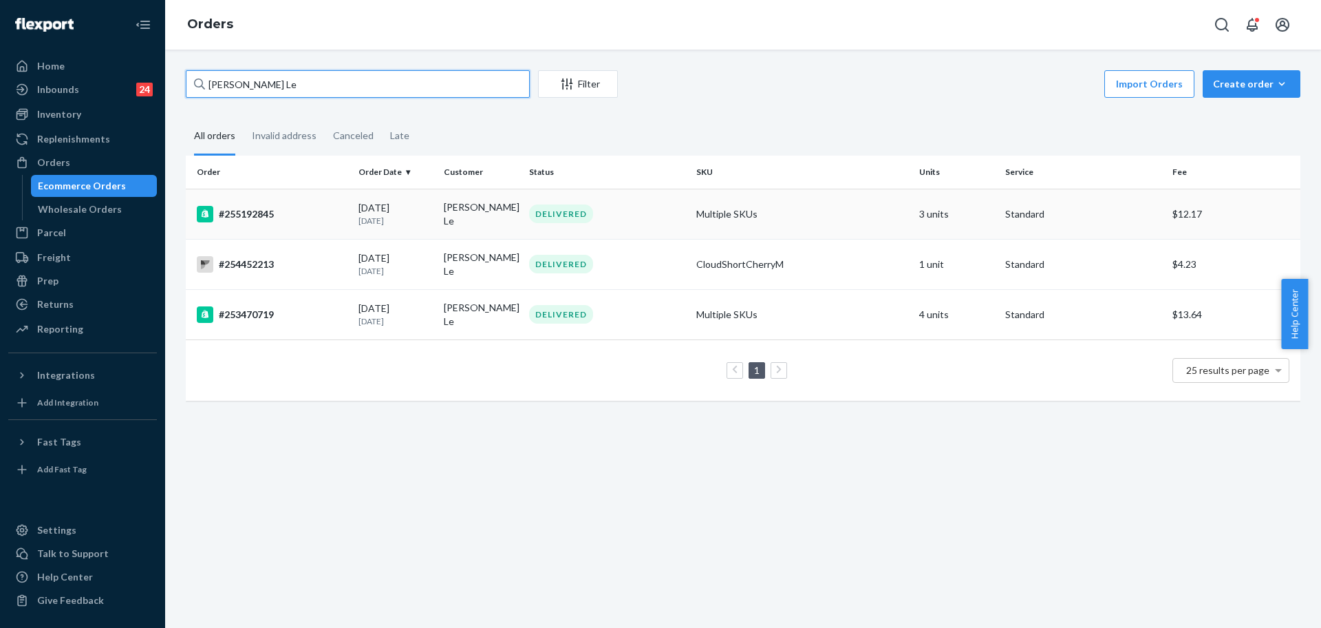
type input "[PERSON_NAME] Le"
click at [319, 214] on div "#255192845" at bounding box center [272, 214] width 151 height 17
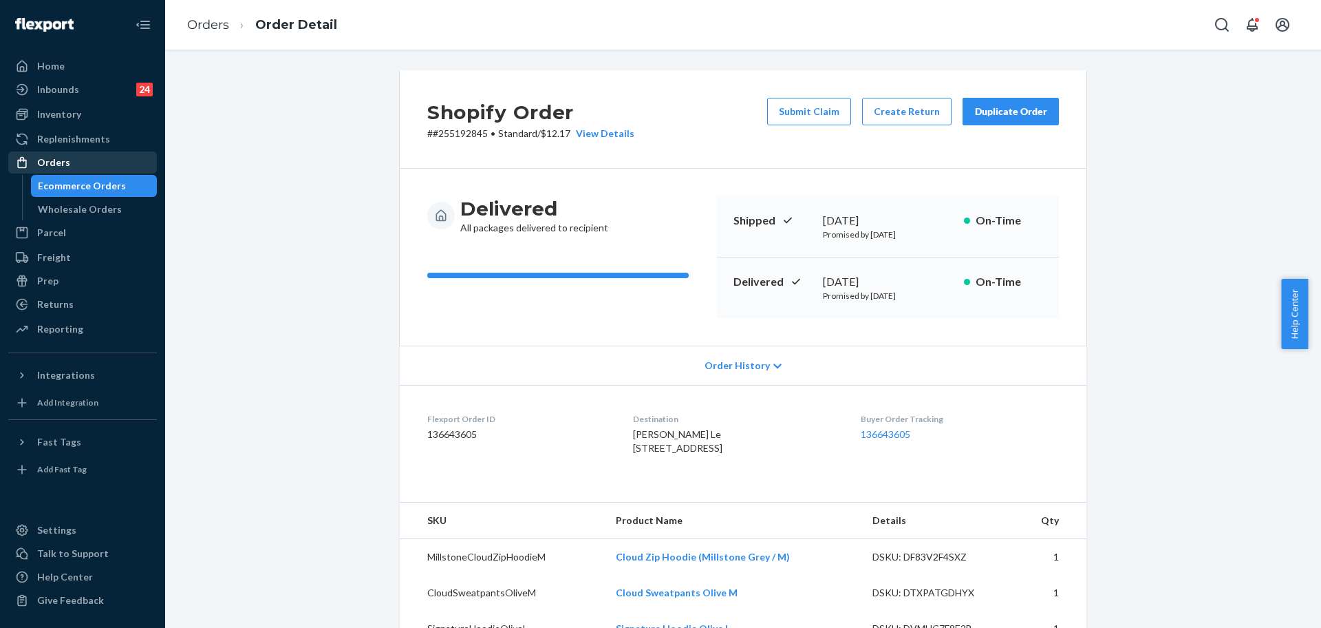
click at [64, 160] on div "Orders" at bounding box center [53, 163] width 33 height 14
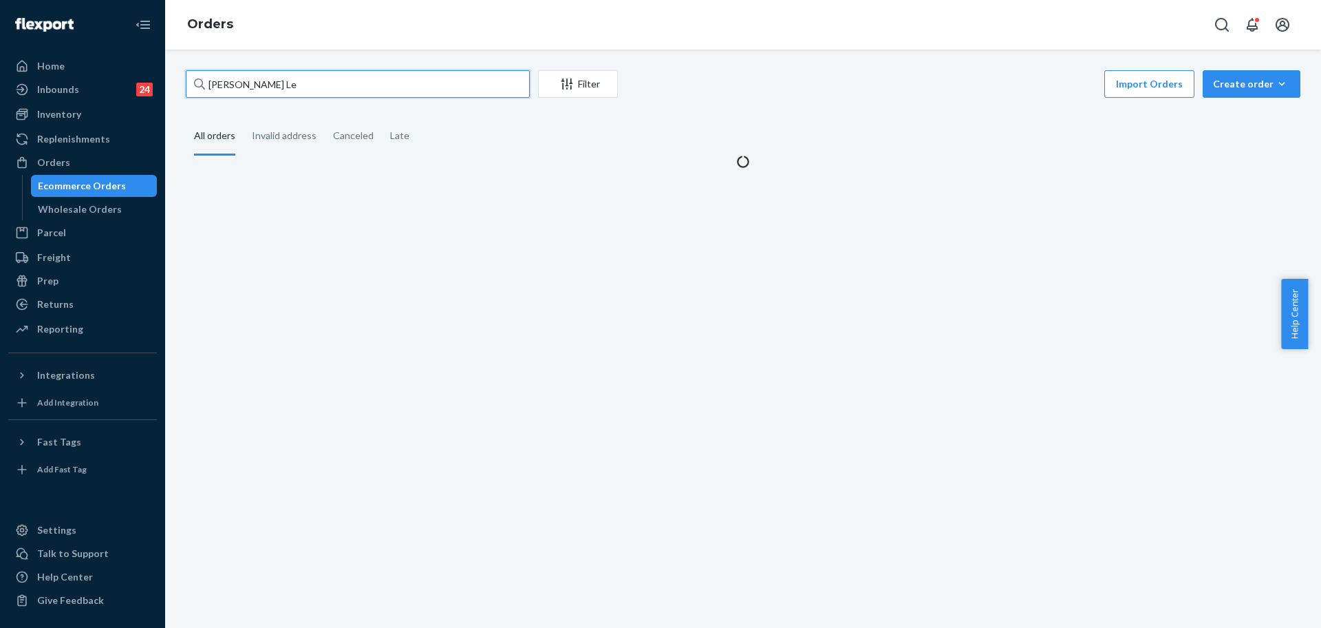
click at [287, 89] on input "[PERSON_NAME] Le" at bounding box center [358, 84] width 344 height 28
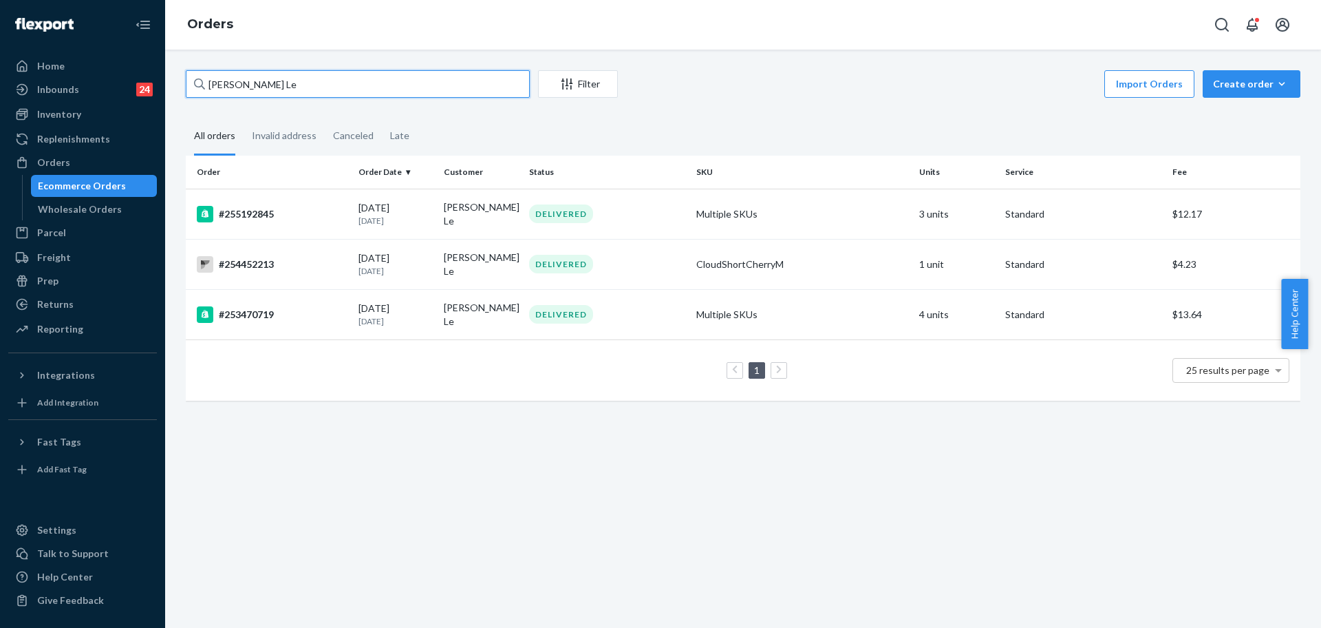
paste input "[PERSON_NAME]"
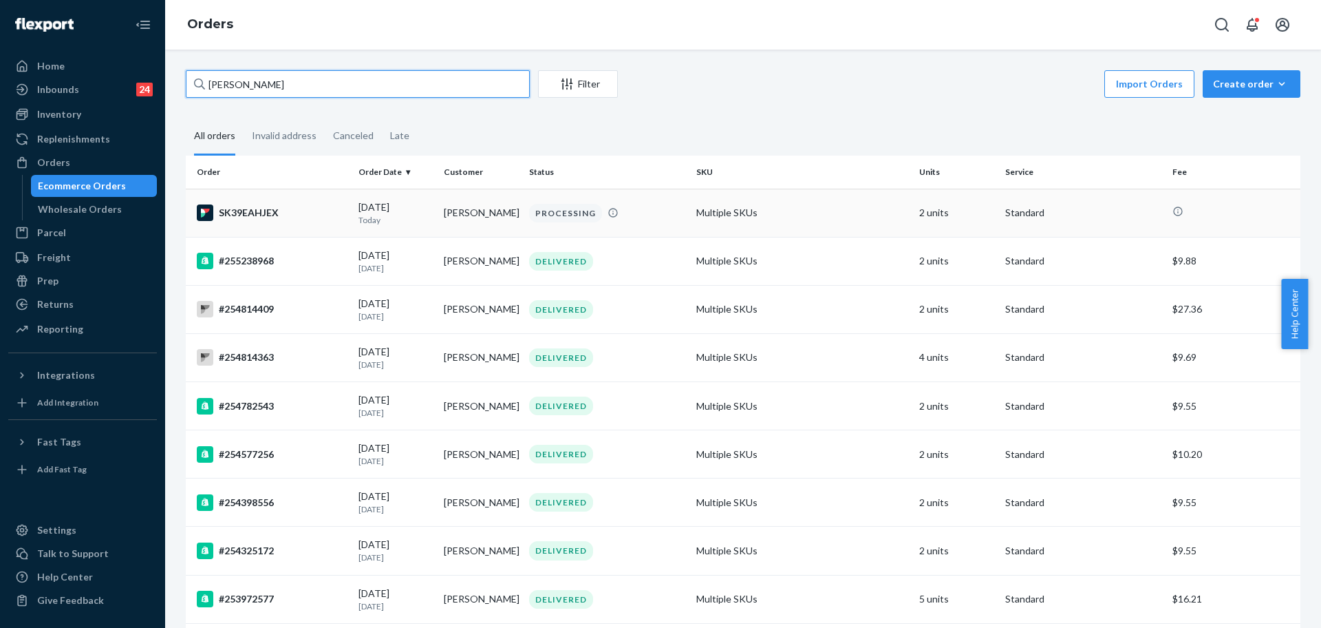
type input "[PERSON_NAME]"
click at [296, 231] on td "SK39EAHJEX" at bounding box center [269, 213] width 167 height 48
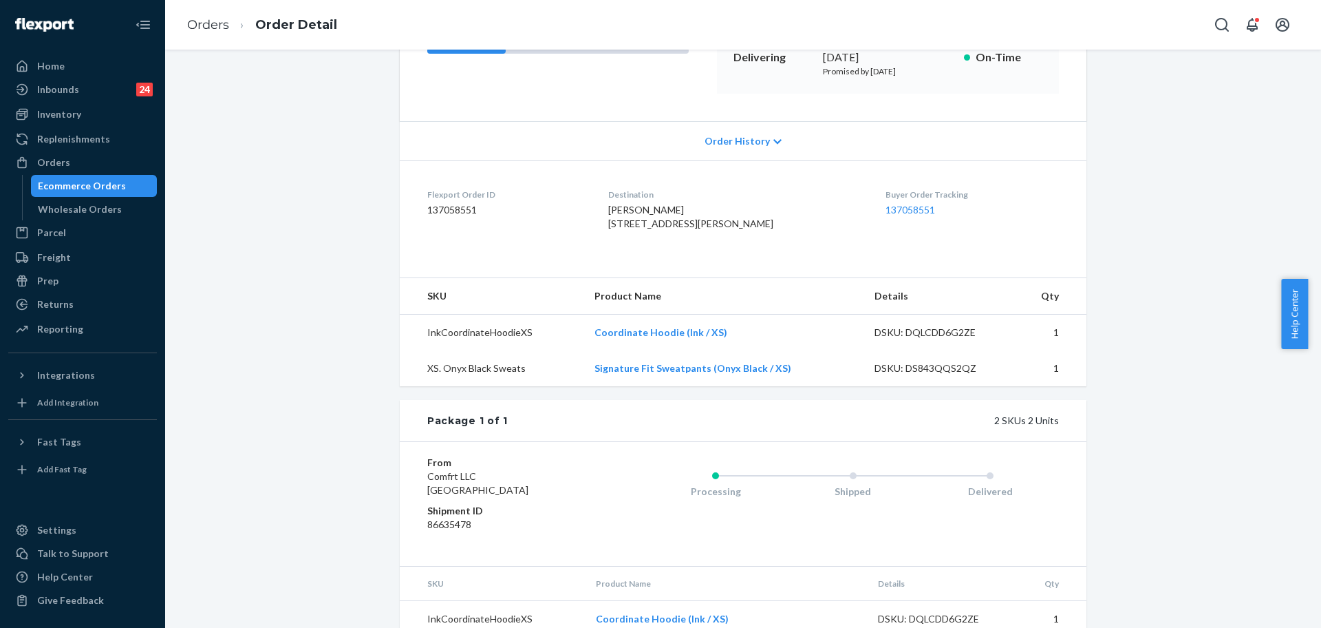
scroll to position [141, 0]
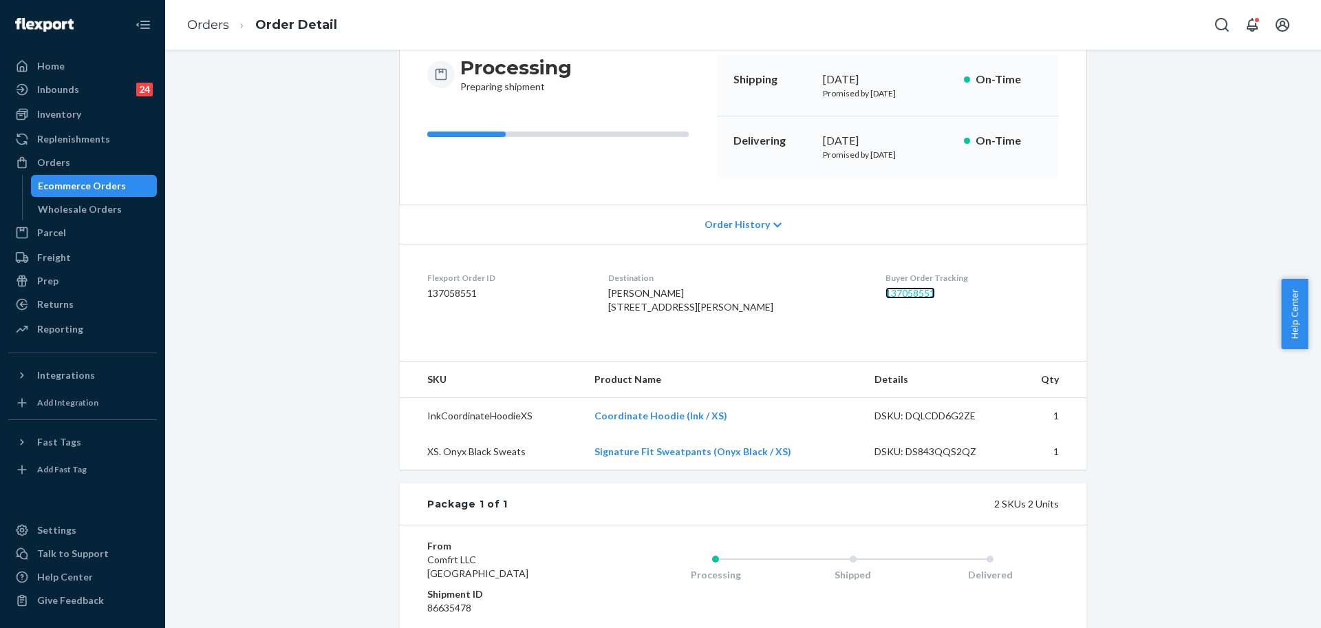
click at [886, 290] on link "137058551" at bounding box center [911, 293] width 50 height 12
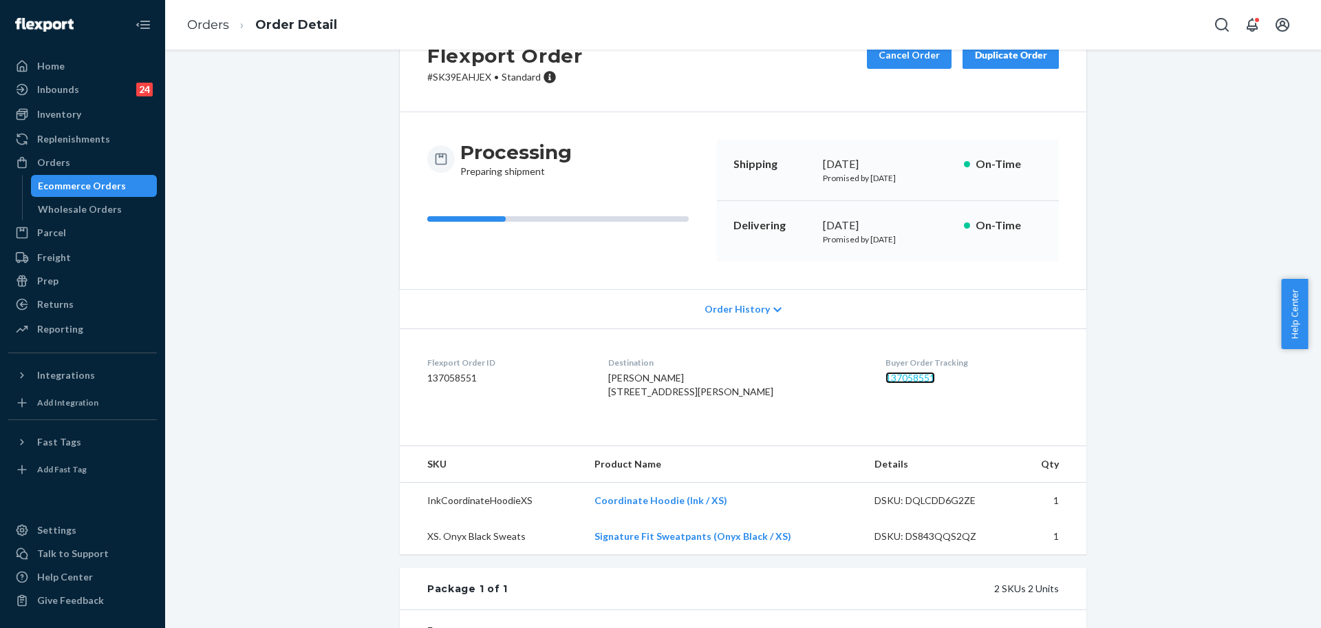
scroll to position [86, 0]
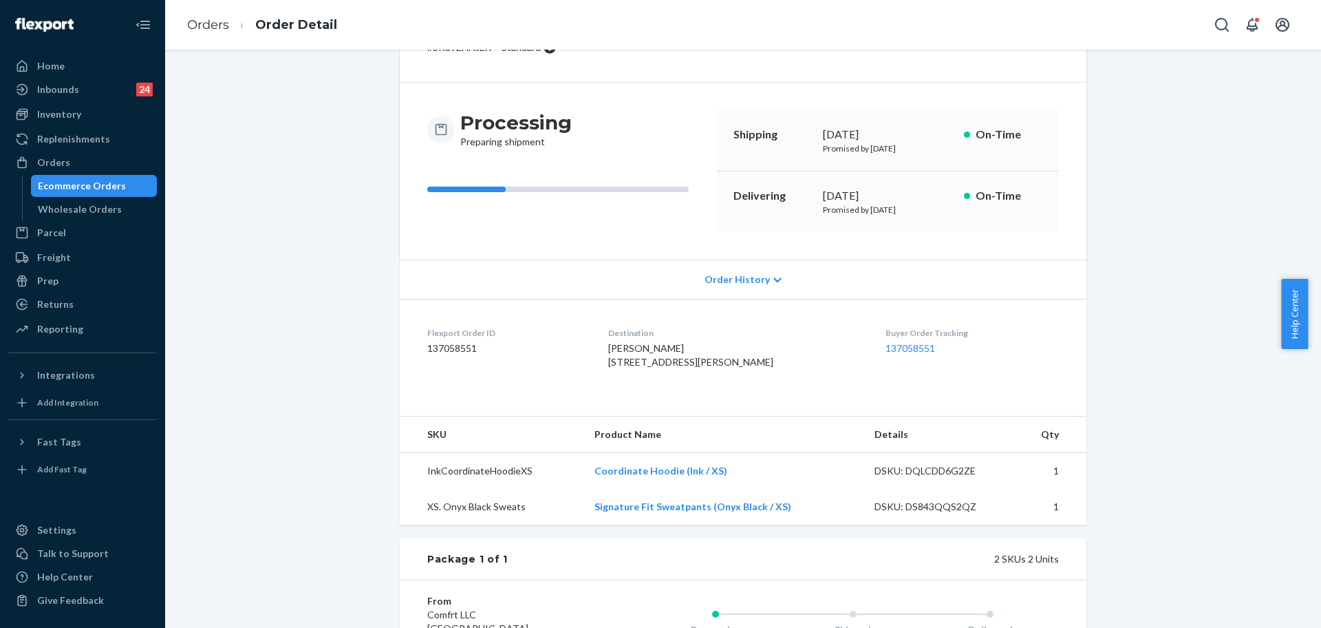
click at [760, 277] on span "Order History" at bounding box center [737, 280] width 65 height 14
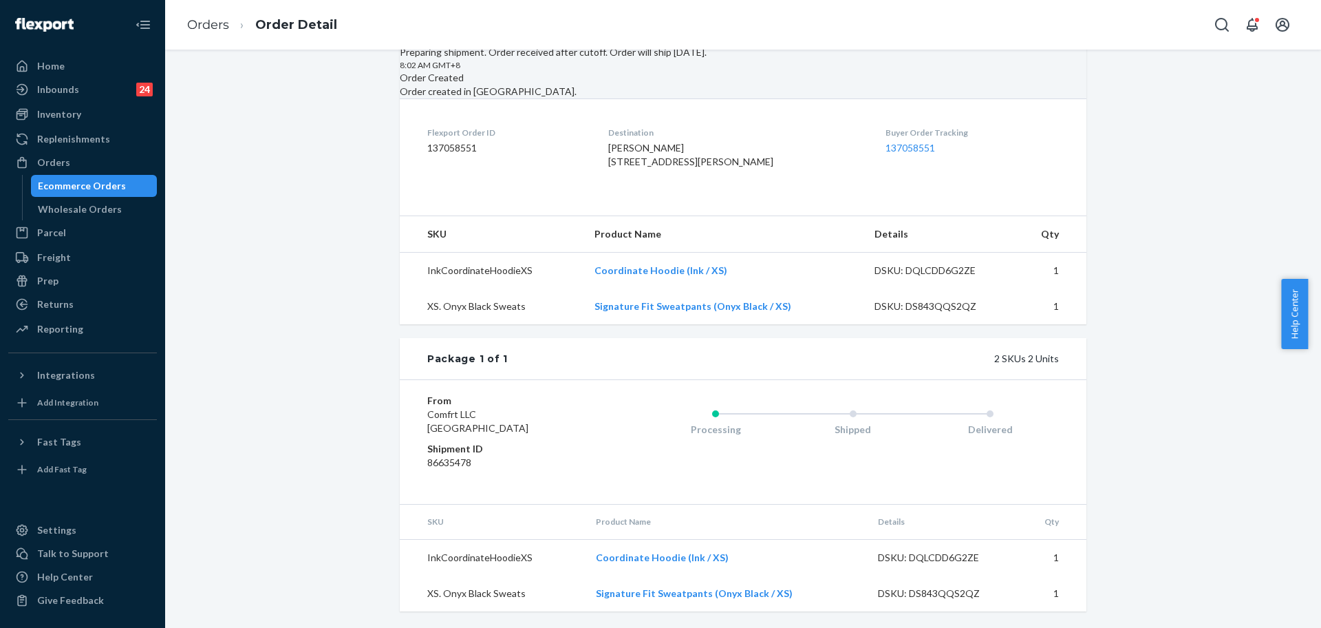
scroll to position [244, 0]
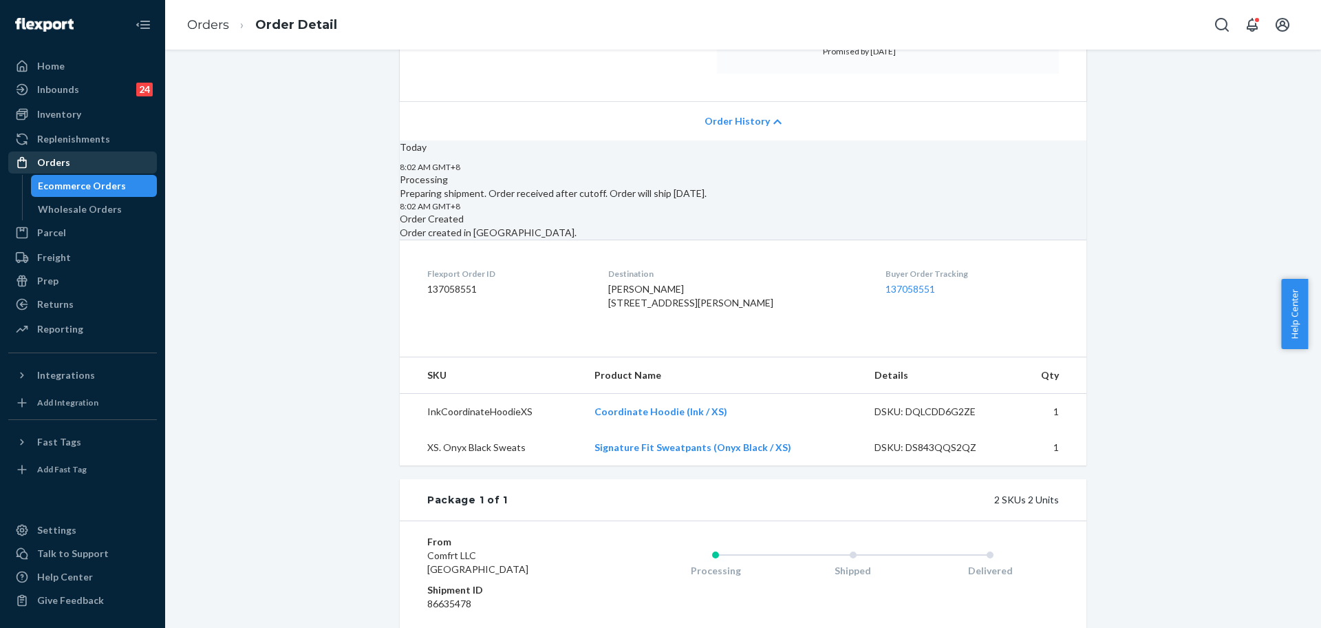
click at [63, 154] on div "Orders" at bounding box center [83, 162] width 146 height 19
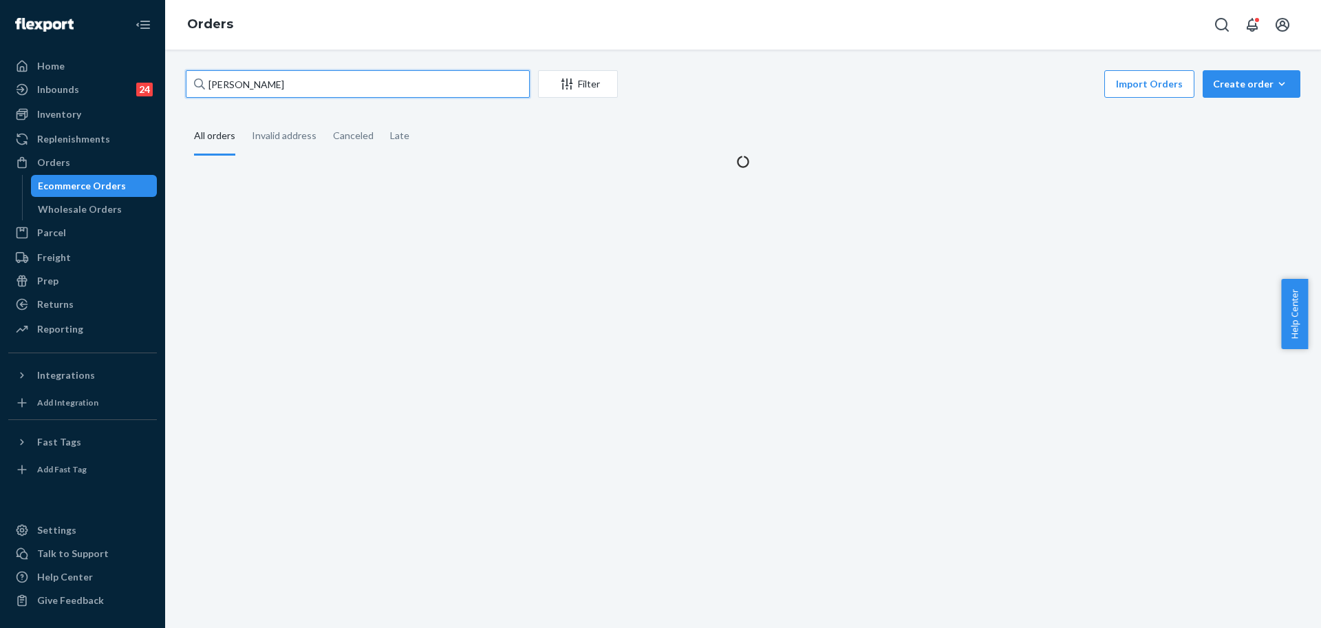
click at [313, 78] on input "[PERSON_NAME]" at bounding box center [358, 84] width 344 height 28
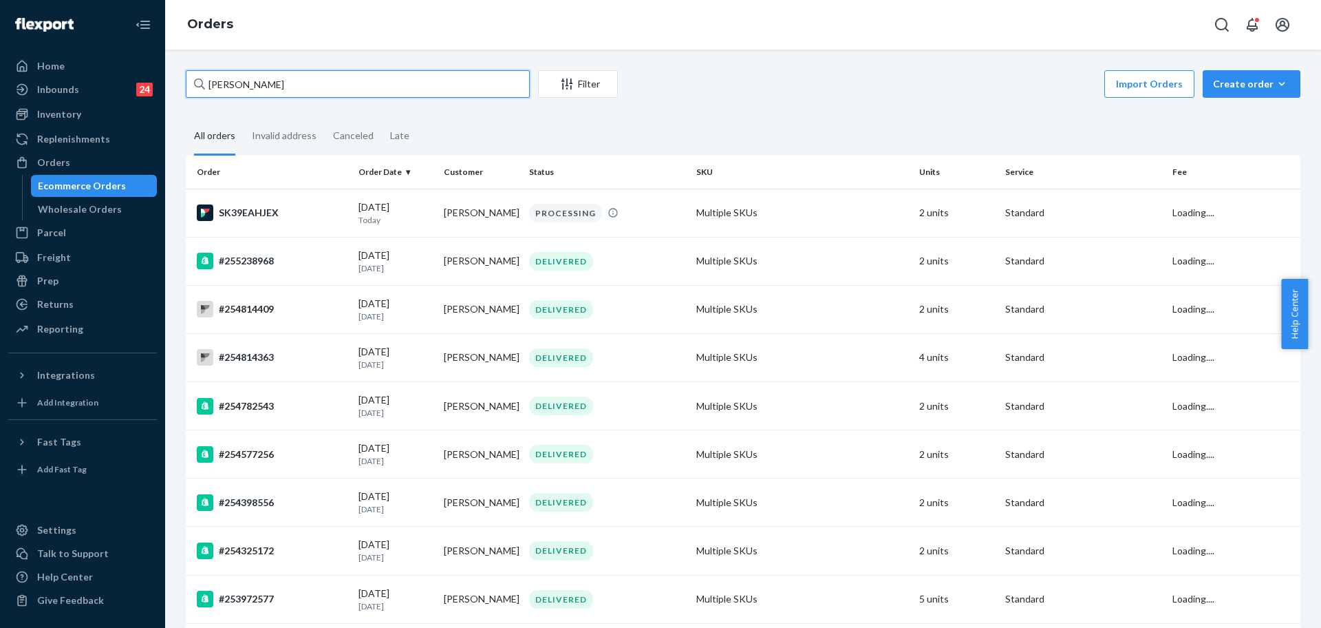
paste input "253230192"
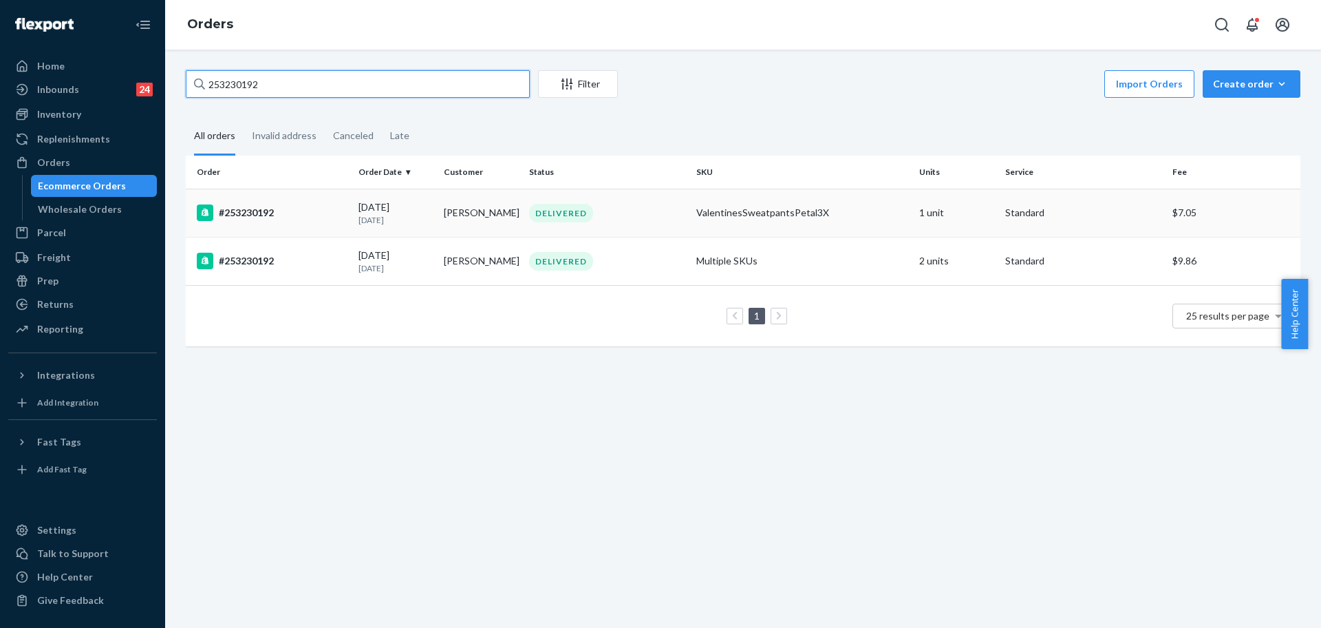
type input "253230192"
click at [333, 214] on div "#253230192" at bounding box center [272, 212] width 151 height 17
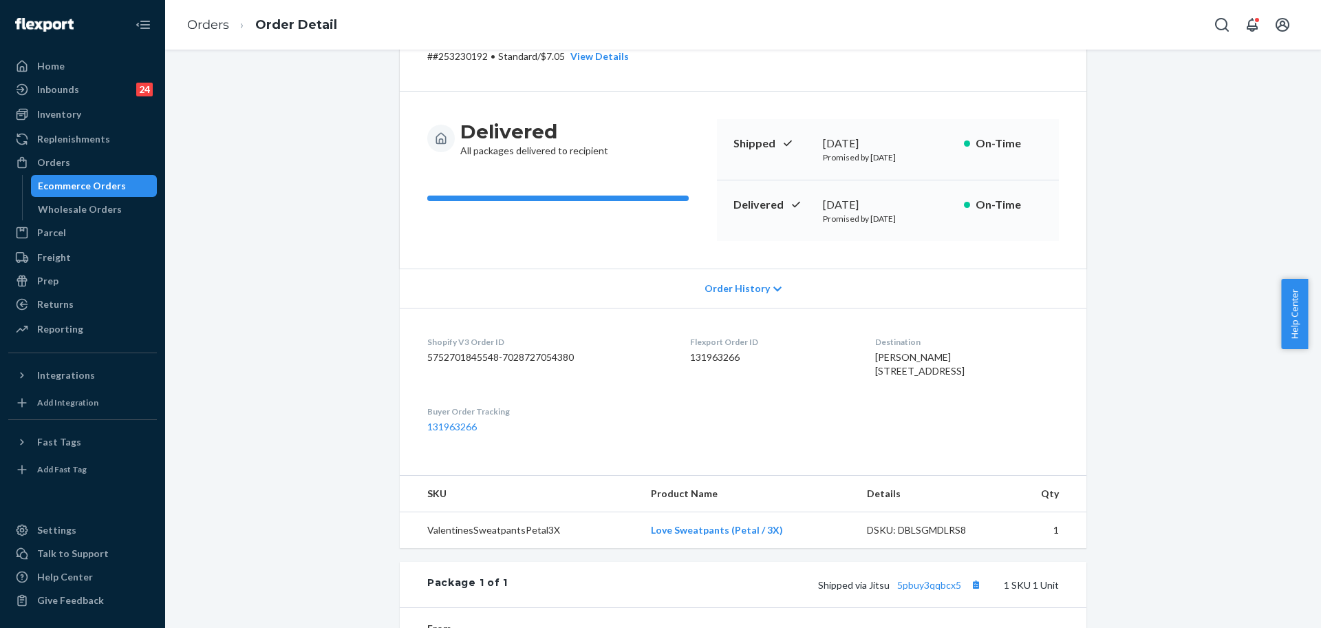
scroll to position [335, 0]
